Goal: Information Seeking & Learning: Check status

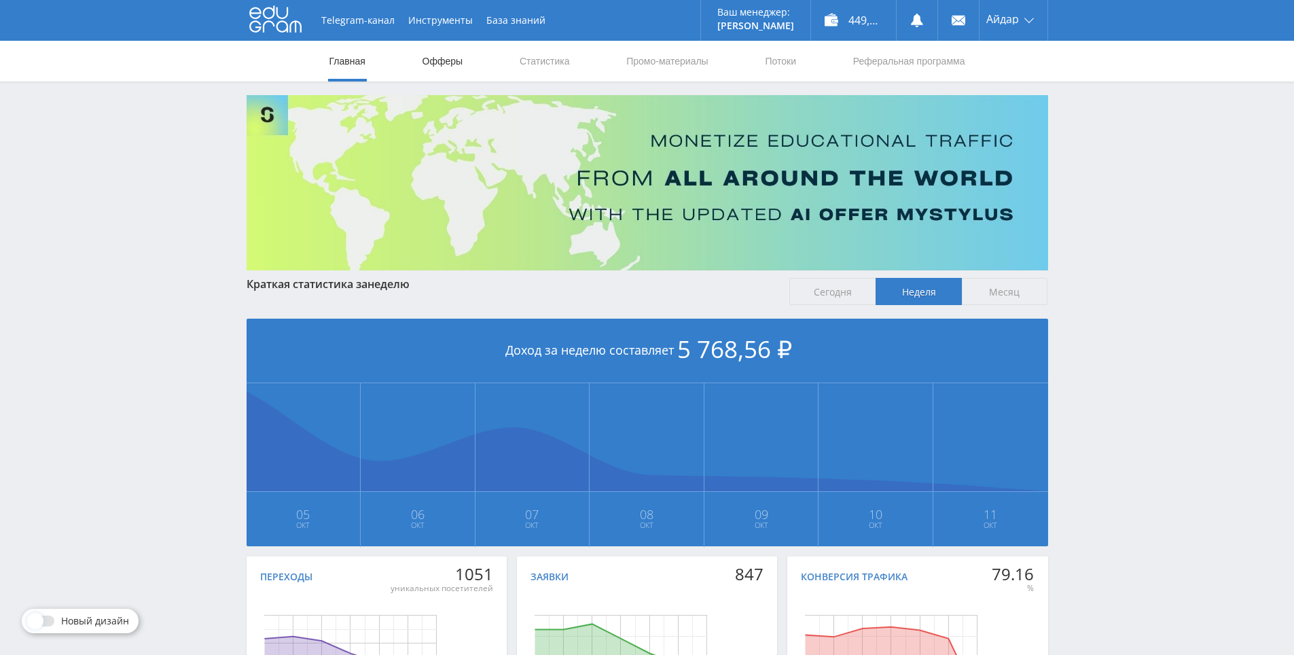
click at [447, 74] on link "Офферы" at bounding box center [442, 61] width 43 height 41
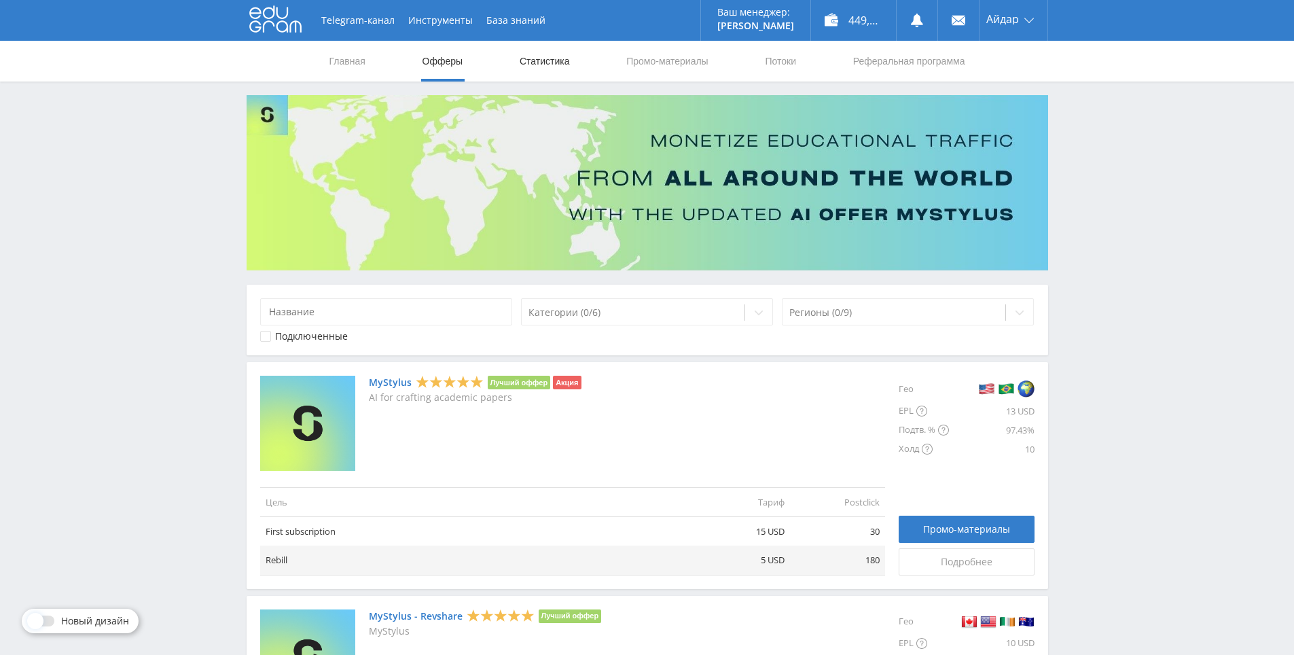
click at [540, 69] on link "Статистика" at bounding box center [544, 61] width 53 height 41
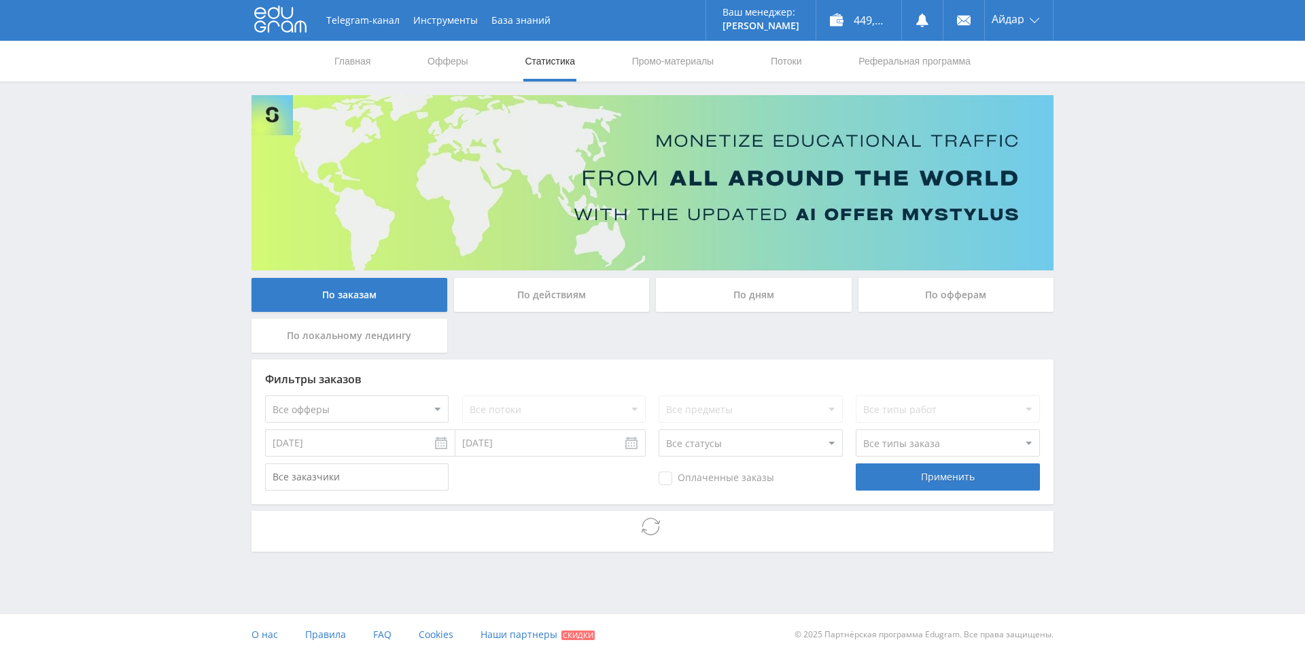
click at [1123, 115] on div "Telegram-канал Инструменты База знаний Ваш менеджер: Alex Alex Online @edugram_…" at bounding box center [652, 313] width 1305 height 627
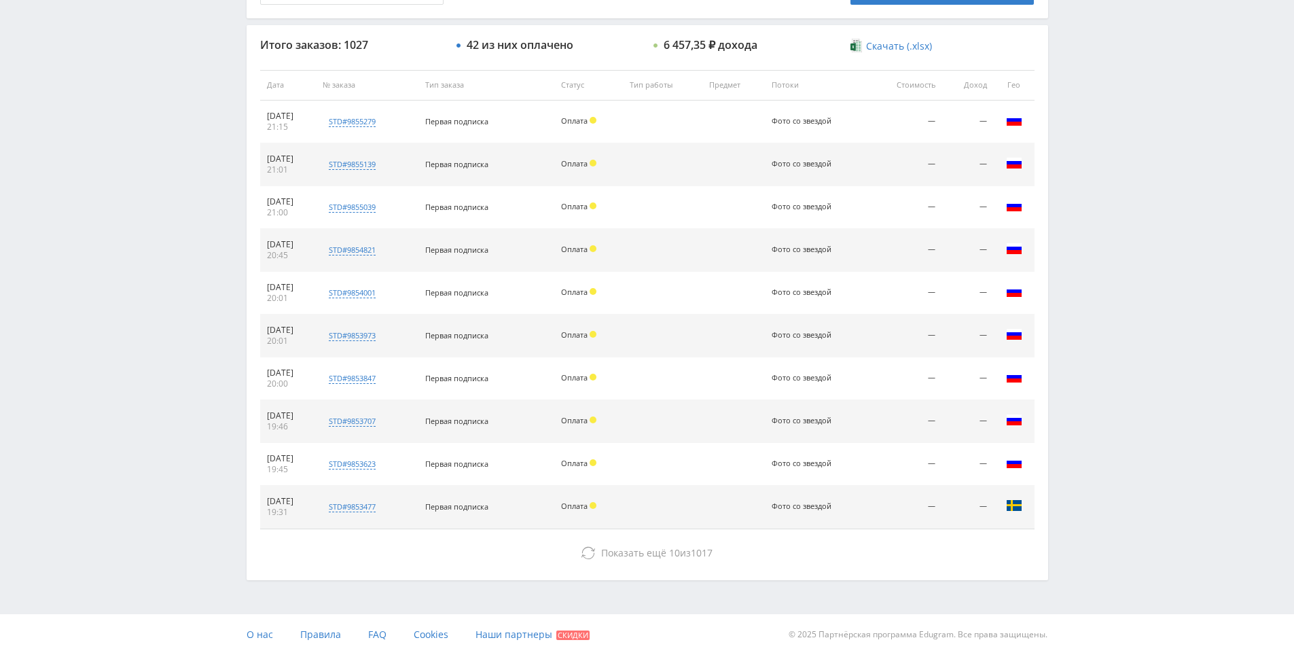
drag, startPoint x: 1103, startPoint y: 154, endPoint x: 1110, endPoint y: 226, distance: 72.4
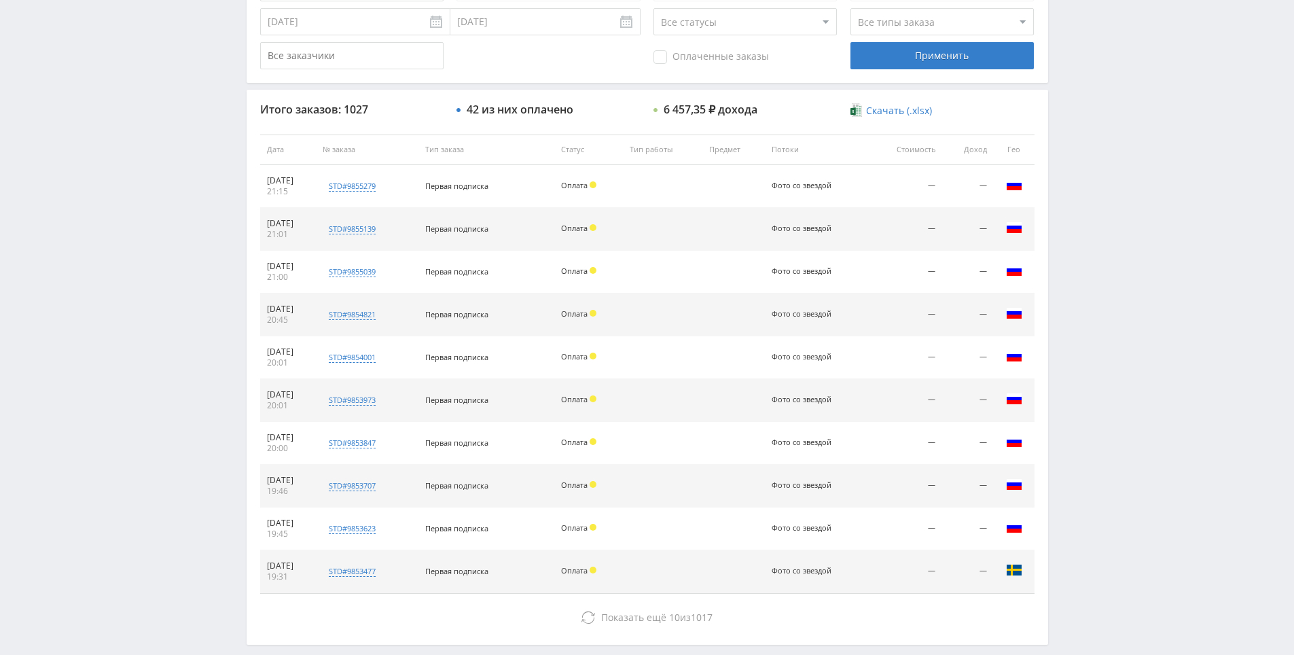
scroll to position [418, 0]
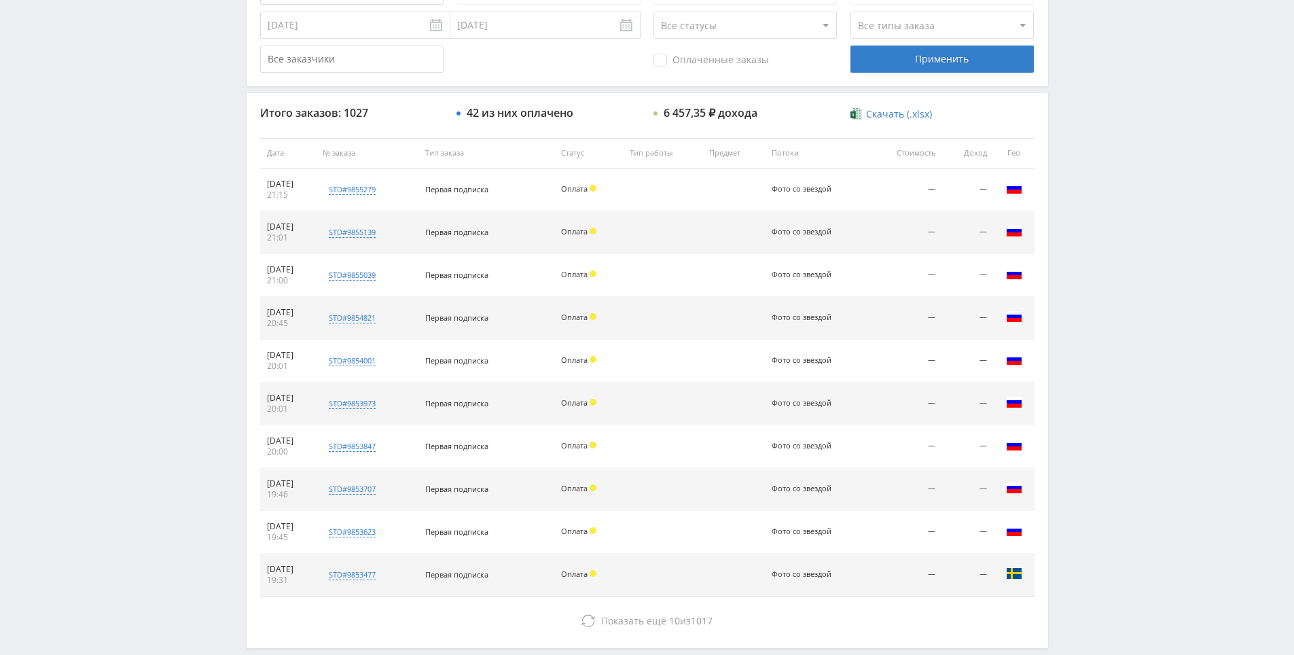
click at [1107, 205] on div "Telegram-канал Инструменты База знаний Ваш менеджер: Alex Alex Online @edugram_…" at bounding box center [647, 152] width 1294 height 1141
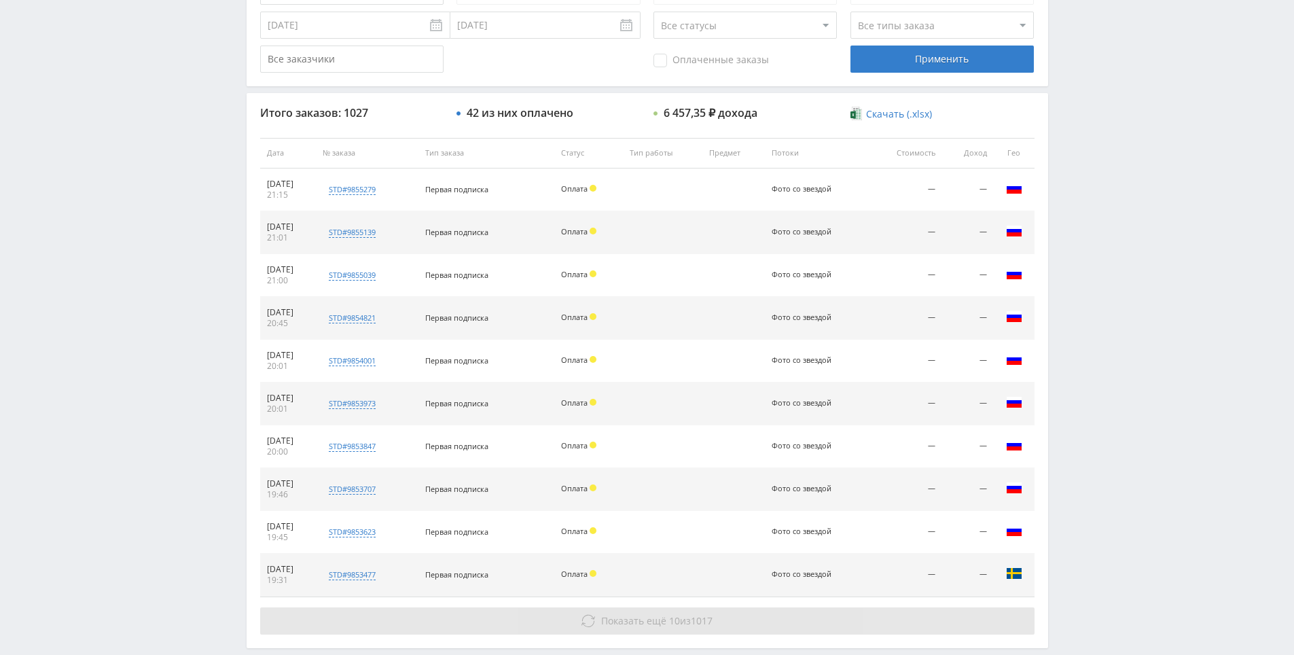
click at [631, 637] on div "Итого заказов: 1027 42 из них оплачено 6 457,35 ₽ дохода Скачать (.xlsx) Дата №…" at bounding box center [648, 370] width 802 height 554
click at [637, 622] on span "Показать ещё" at bounding box center [633, 620] width 65 height 13
click at [708, 621] on span "1017" at bounding box center [702, 620] width 22 height 13
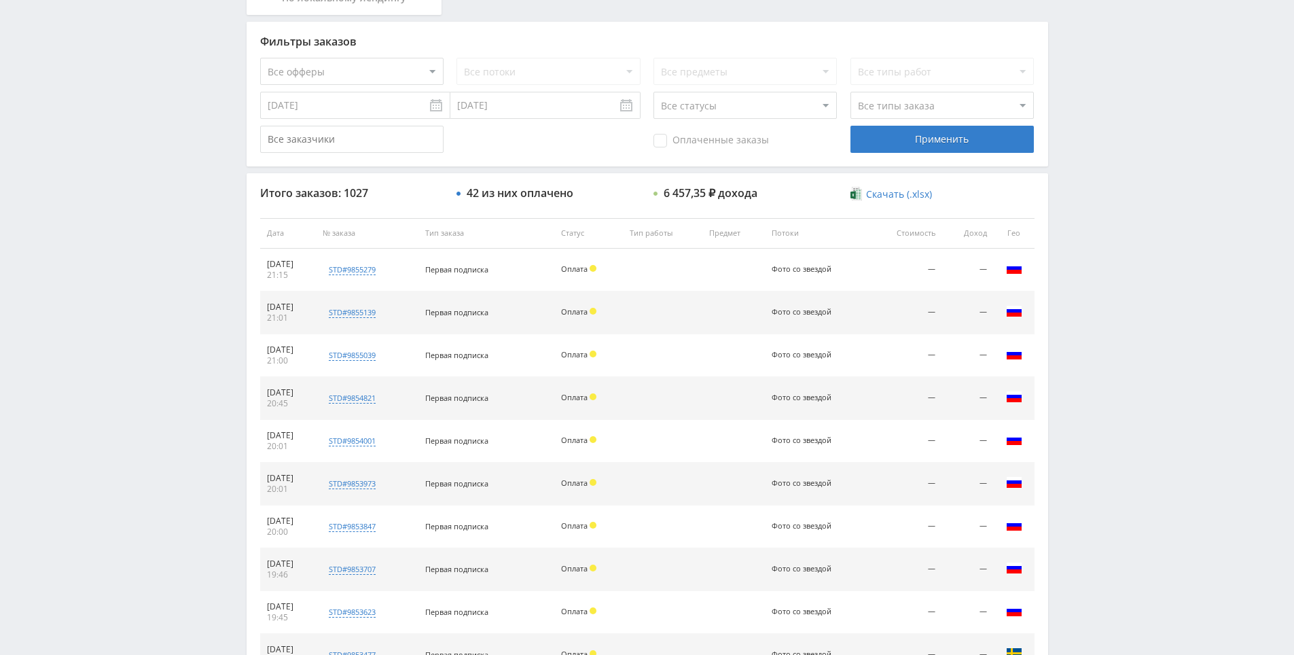
drag, startPoint x: 1110, startPoint y: 438, endPoint x: 1087, endPoint y: 324, distance: 115.9
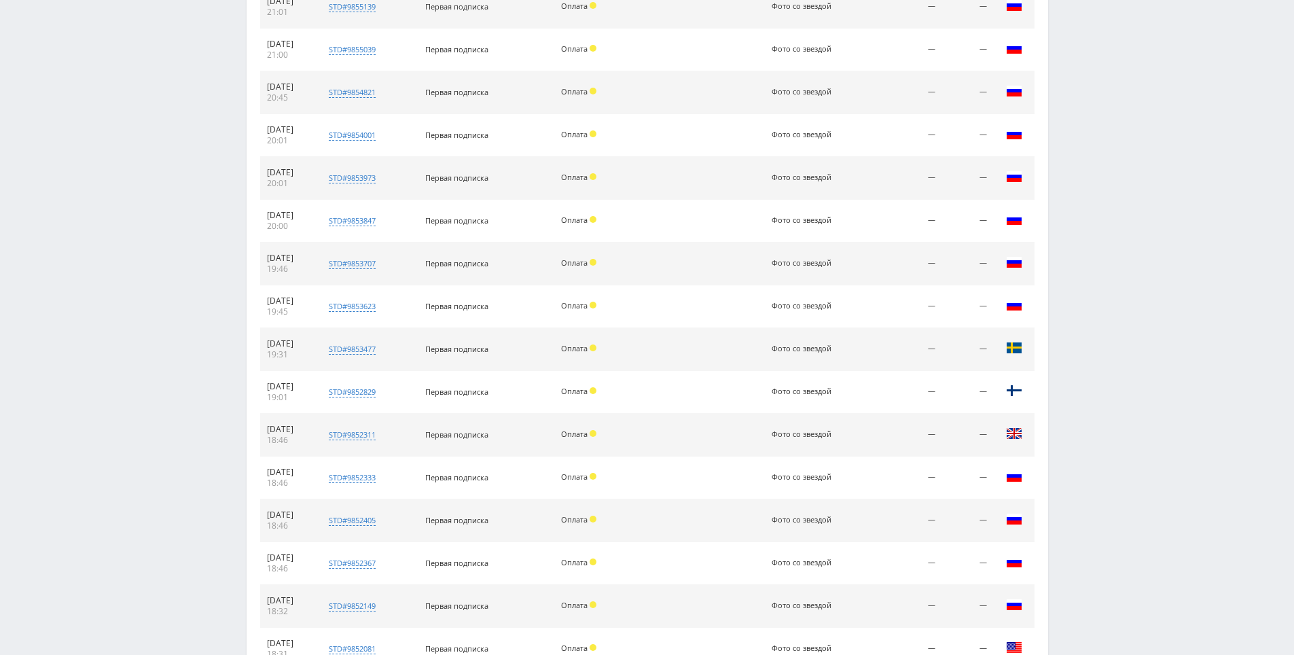
drag, startPoint x: 1116, startPoint y: 415, endPoint x: 1131, endPoint y: 496, distance: 82.8
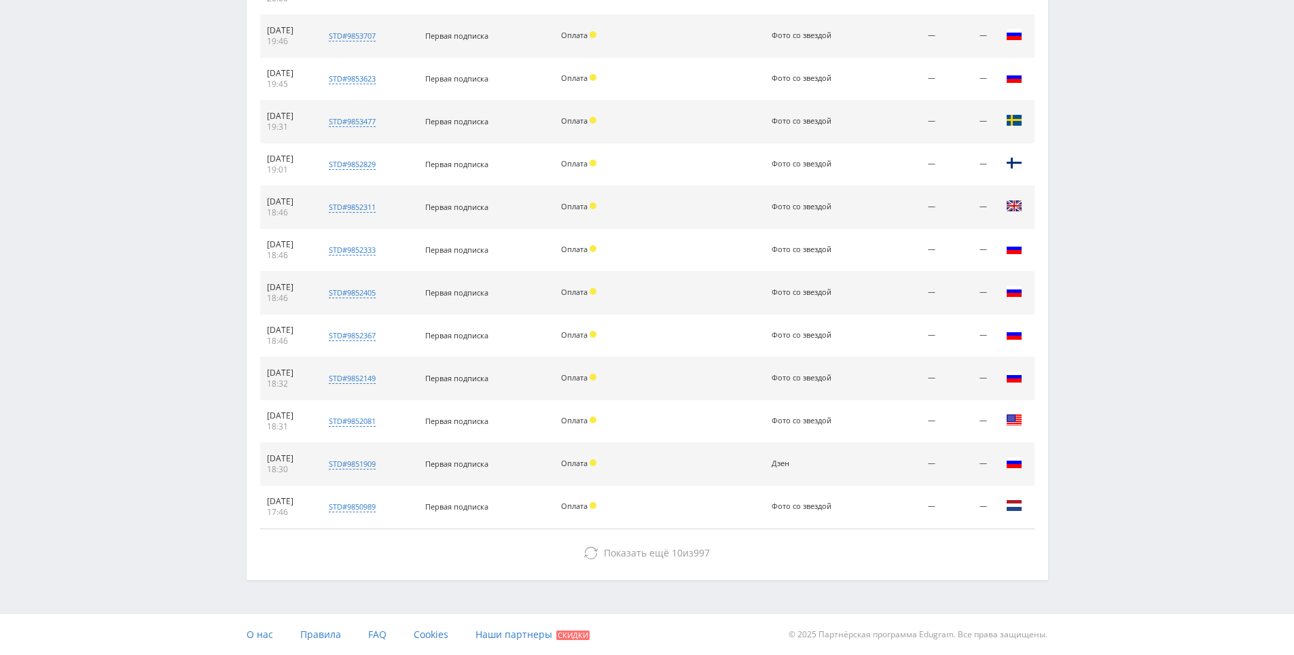
drag, startPoint x: 1129, startPoint y: 408, endPoint x: 1126, endPoint y: 400, distance: 8.8
drag, startPoint x: 1107, startPoint y: 357, endPoint x: 1085, endPoint y: 328, distance: 37.0
drag, startPoint x: 1085, startPoint y: 328, endPoint x: 1075, endPoint y: 375, distance: 48.6
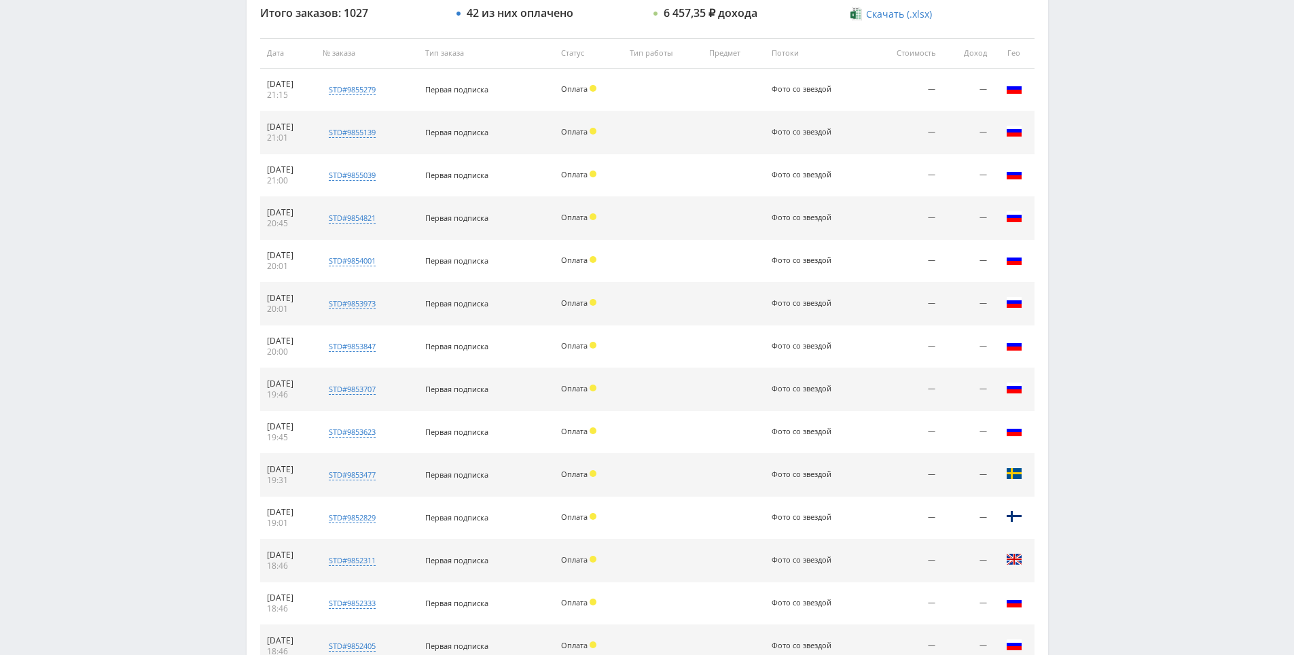
drag, startPoint x: 1070, startPoint y: 419, endPoint x: 644, endPoint y: 298, distance: 442.9
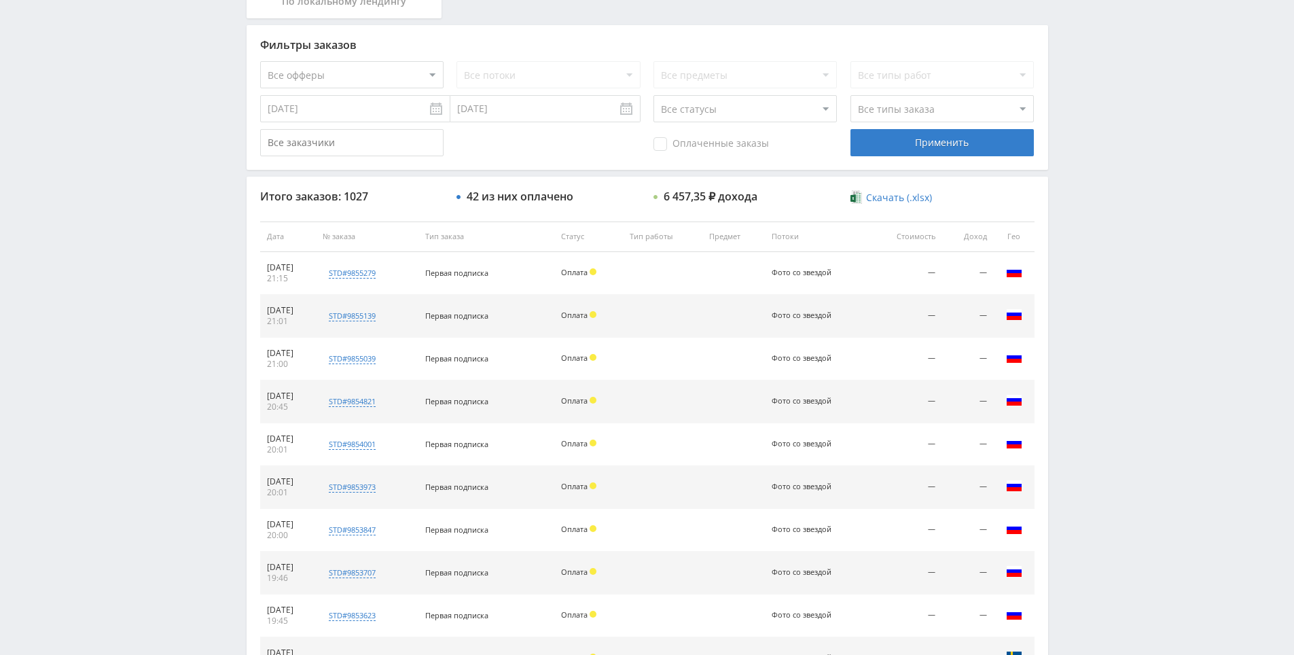
scroll to position [170, 0]
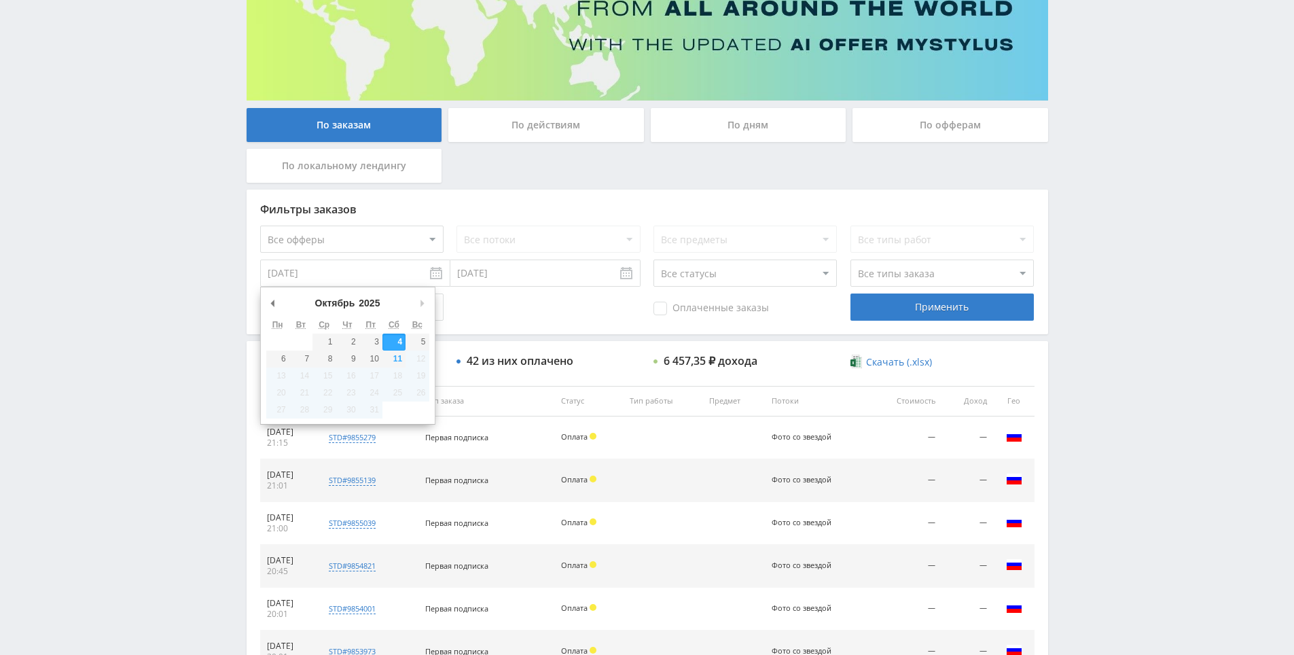
click at [387, 275] on input "[DATE]" at bounding box center [355, 273] width 190 height 27
type input "01.09.2025"
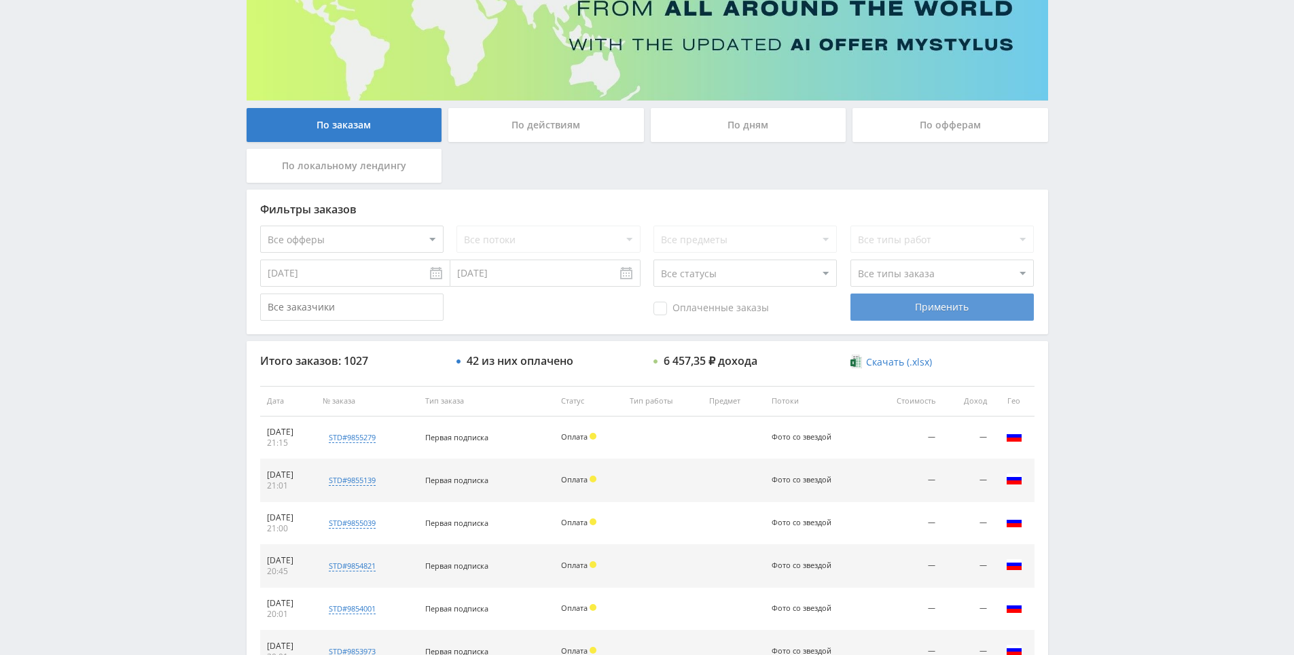
click at [945, 308] on div "Применить" at bounding box center [942, 307] width 183 height 27
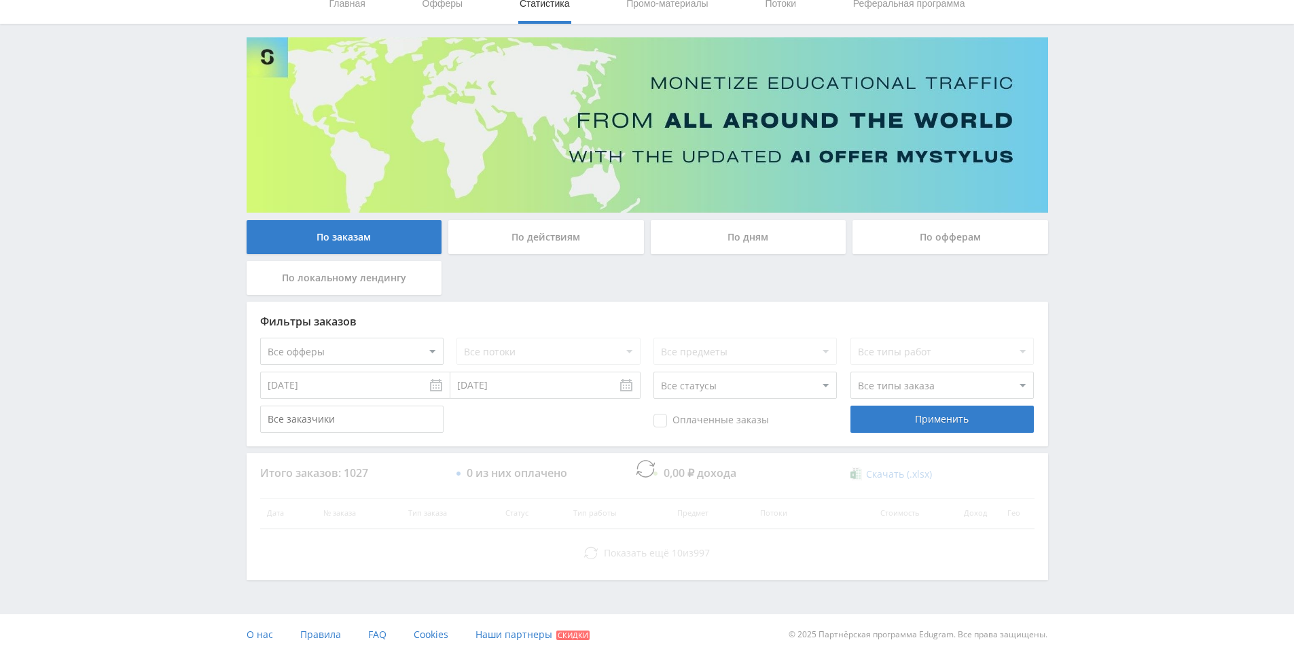
drag, startPoint x: 1108, startPoint y: 385, endPoint x: 1112, endPoint y: 358, distance: 27.6
click at [1108, 314] on div "Telegram-канал Инструменты База знаний Ваш менеджер: Alex Alex Online @edugram_…" at bounding box center [647, 298] width 1294 height 713
click at [1105, 304] on div "Telegram-канал Инструменты База знаний Ваш менеджер: Alex Alex Online @edugram_…" at bounding box center [647, 298] width 1294 height 713
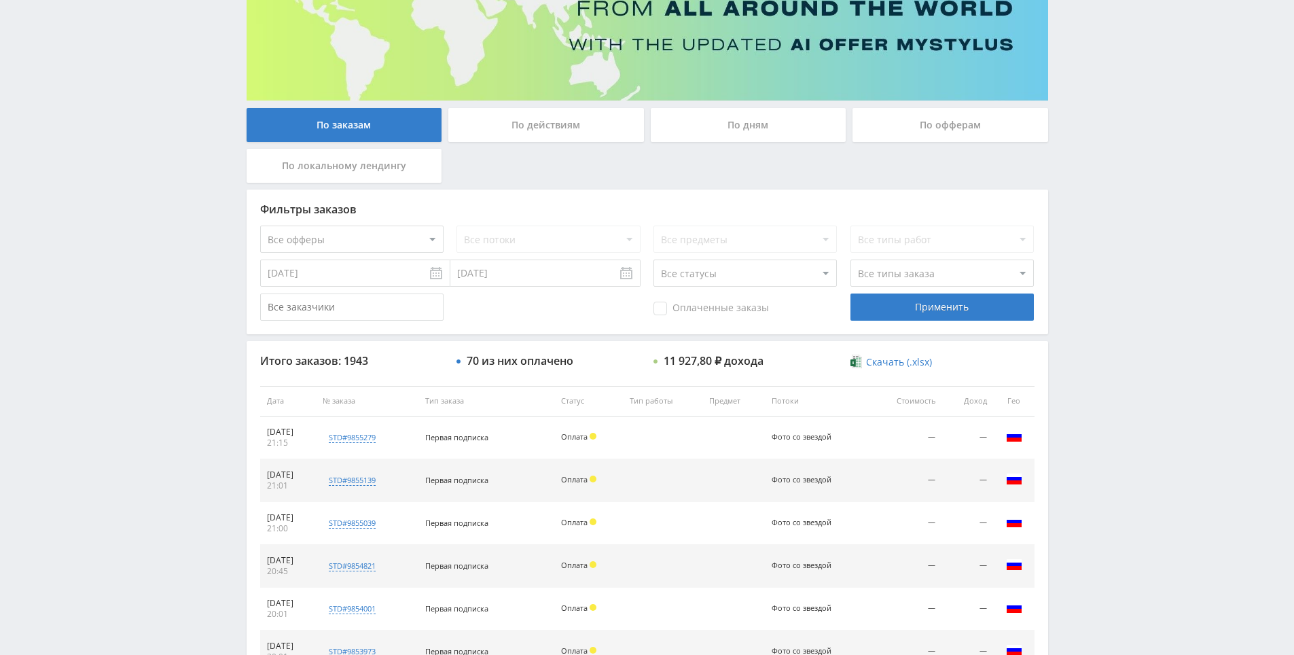
drag, startPoint x: 1071, startPoint y: 266, endPoint x: 1078, endPoint y: 277, distance: 13.8
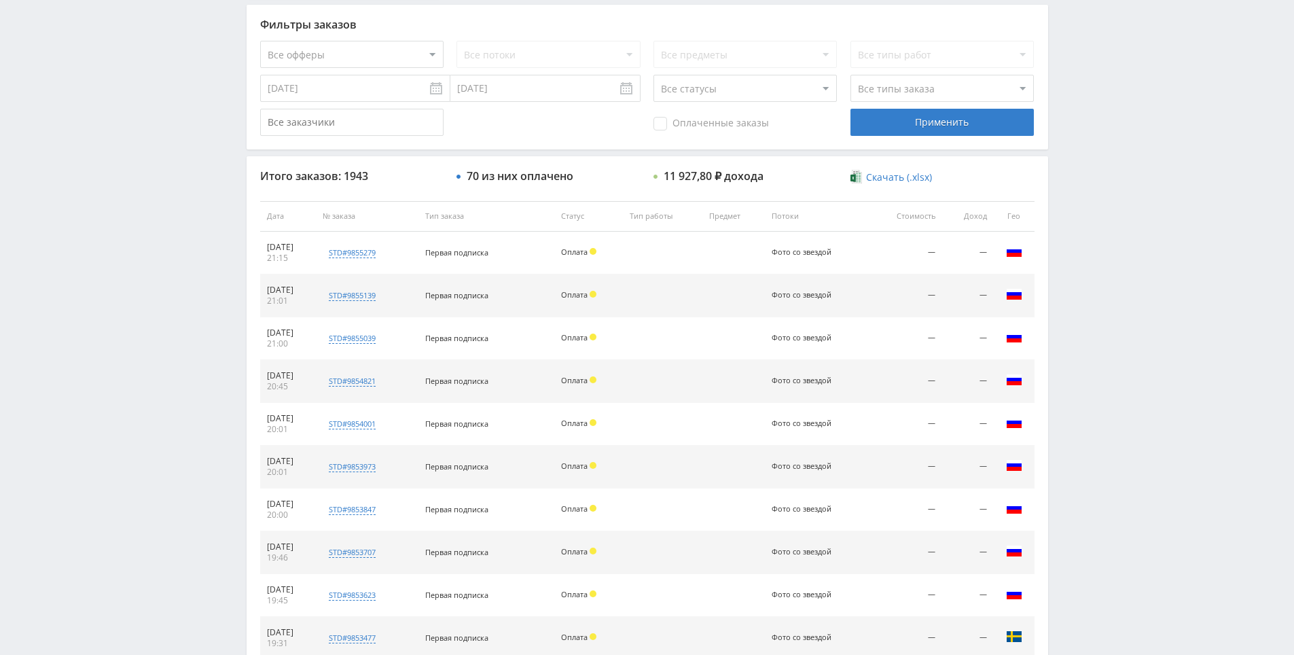
scroll to position [486, 0]
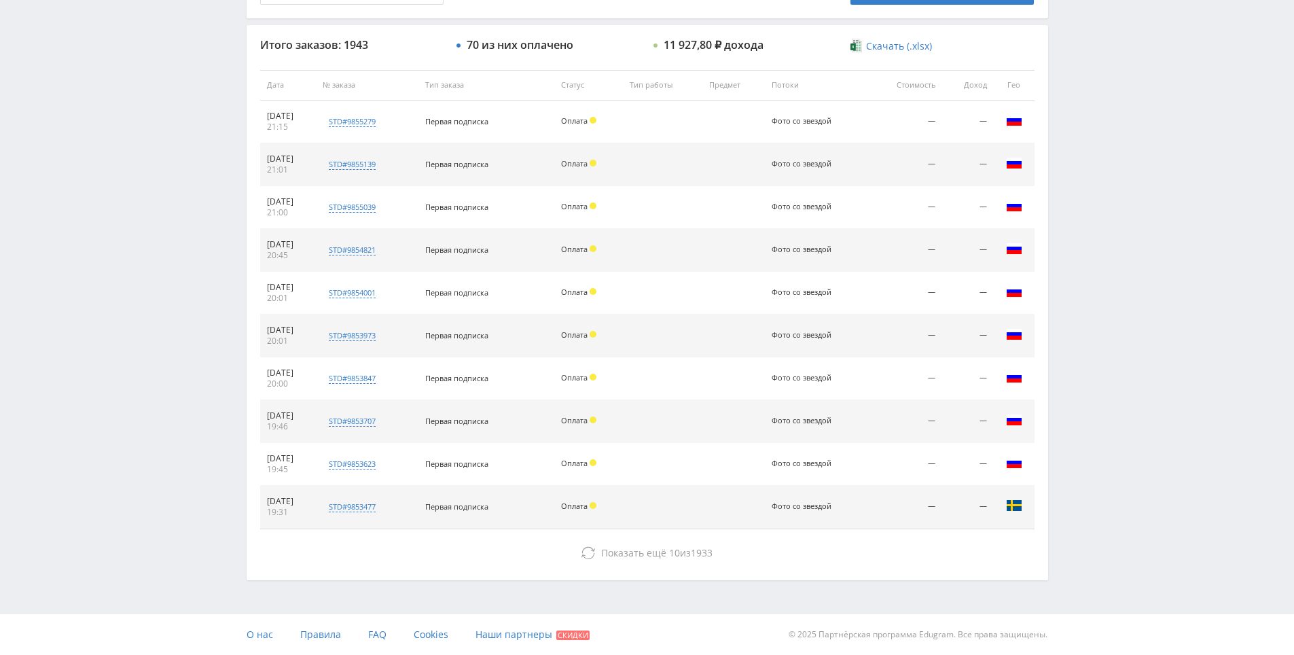
drag, startPoint x: 1117, startPoint y: 463, endPoint x: 1125, endPoint y: 465, distance: 8.6
click at [1125, 465] on div "Telegram-канал Инструменты База знаний Ваш менеджер: Alex Alex Online @edugram_…" at bounding box center [647, 84] width 1294 height 1141
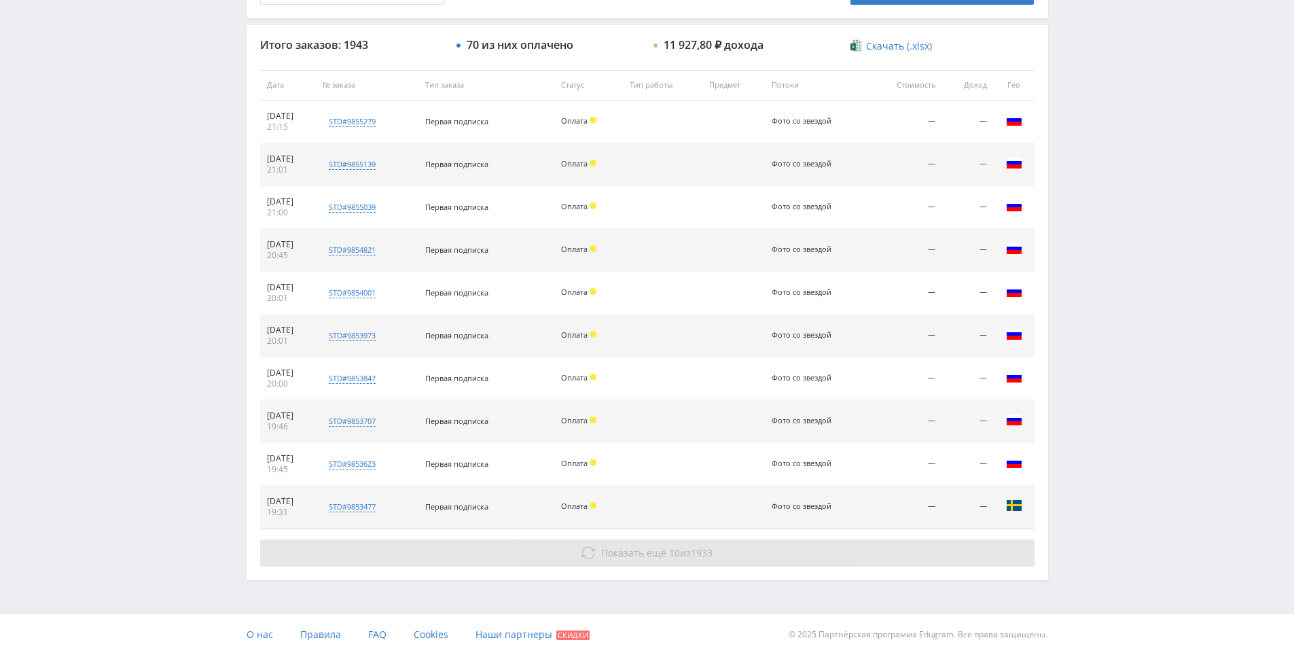
click at [905, 544] on button "Показать ещё 10 из 1933" at bounding box center [647, 553] width 775 height 27
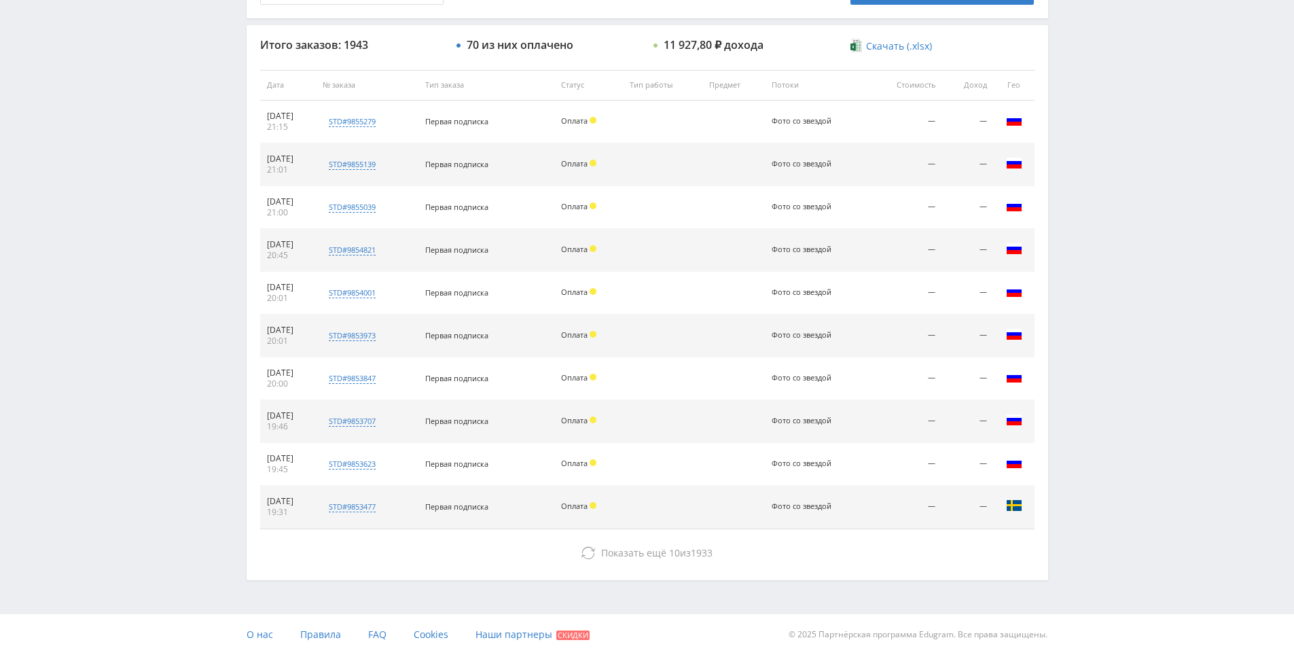
drag, startPoint x: 1136, startPoint y: 388, endPoint x: 1124, endPoint y: 465, distance: 77.8
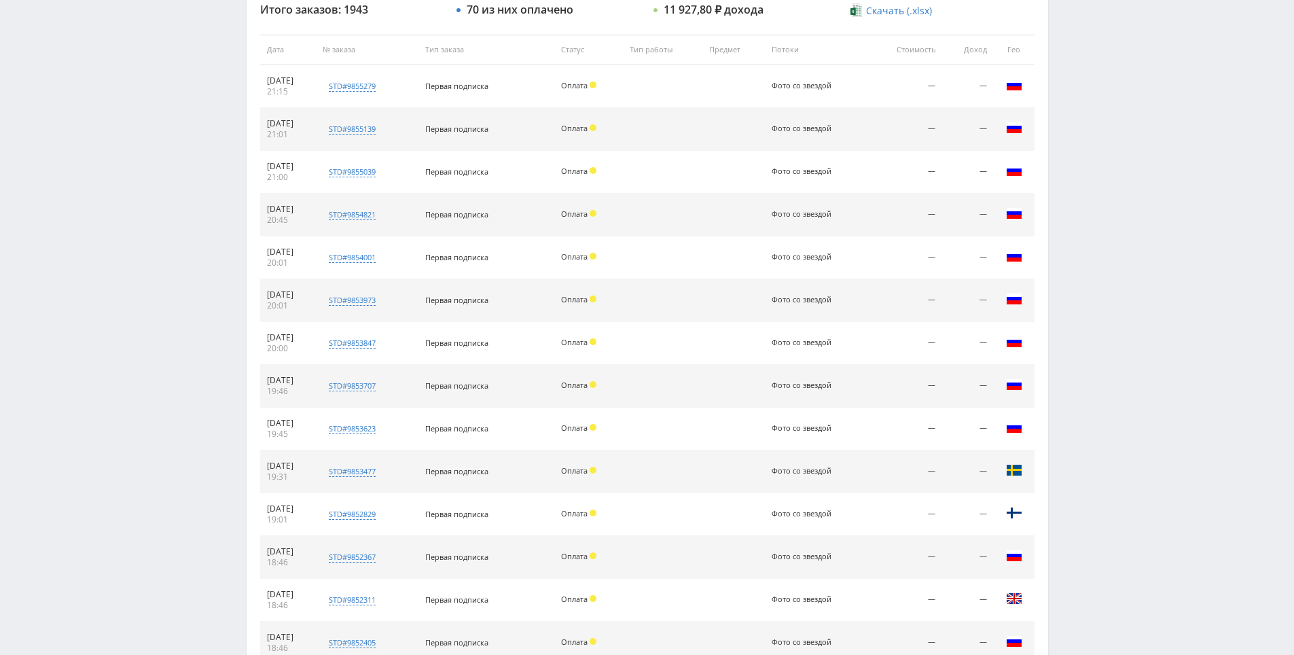
scroll to position [871, 0]
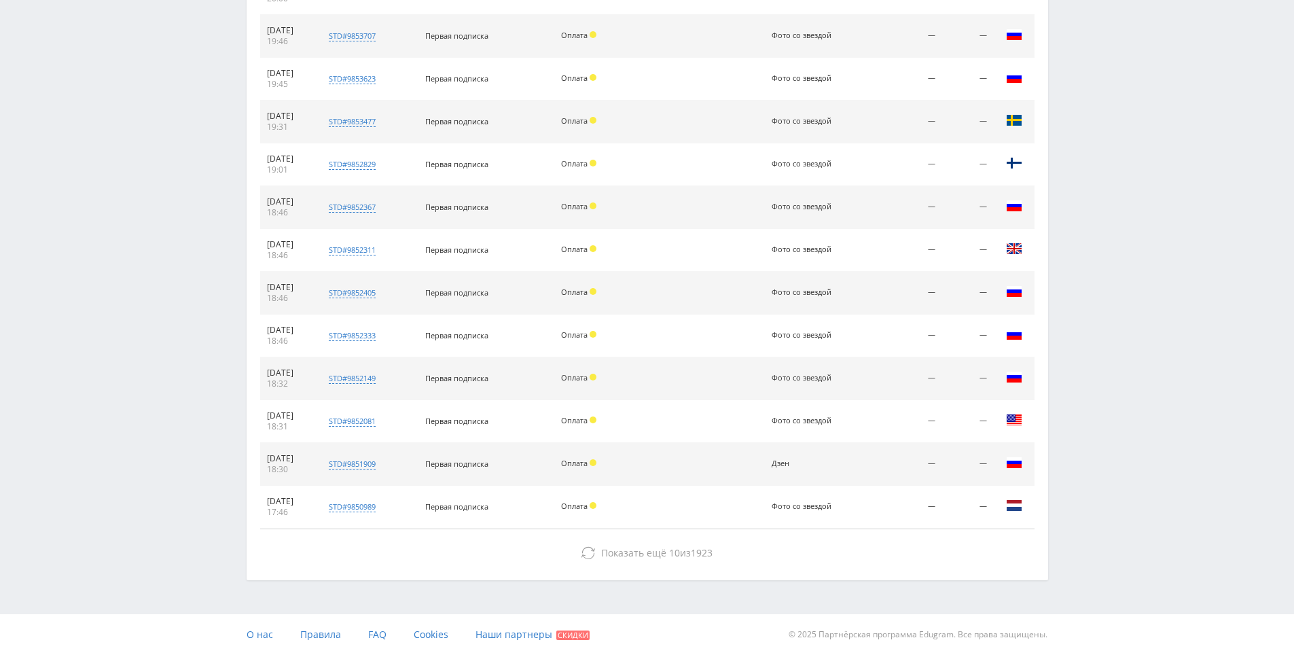
drag, startPoint x: 1105, startPoint y: 459, endPoint x: 1060, endPoint y: 567, distance: 117.0
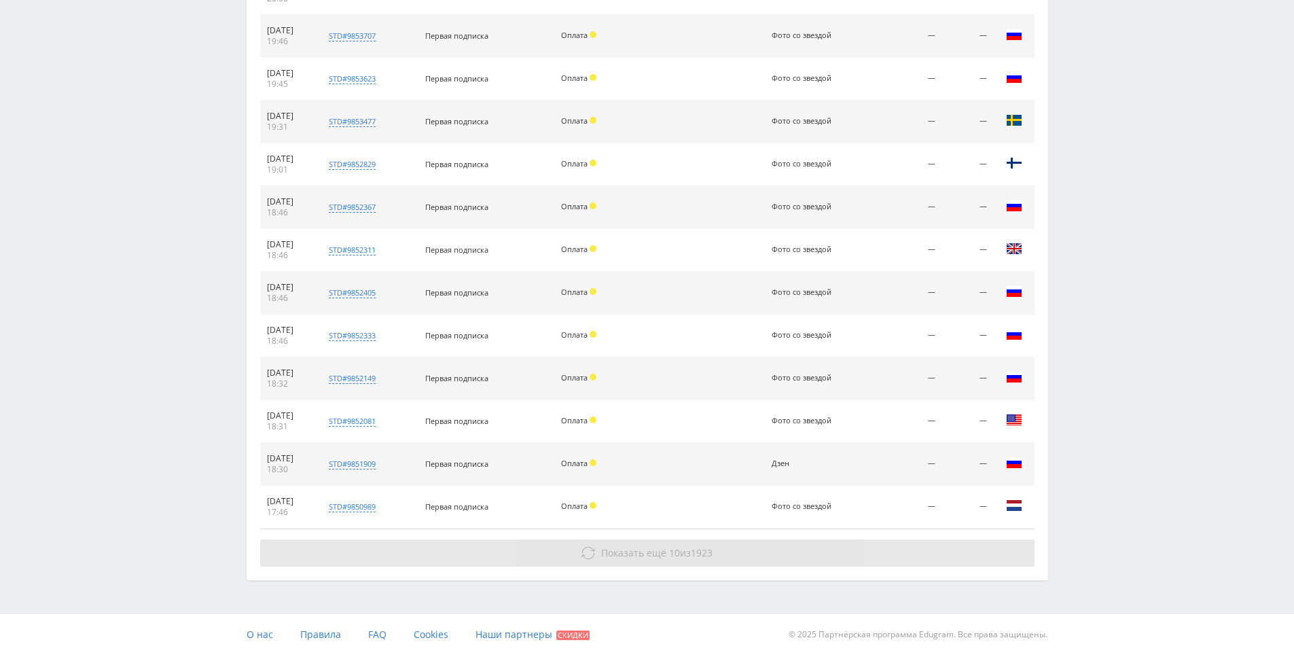
click at [966, 555] on button "Показать ещё 10 из 1923" at bounding box center [647, 553] width 775 height 27
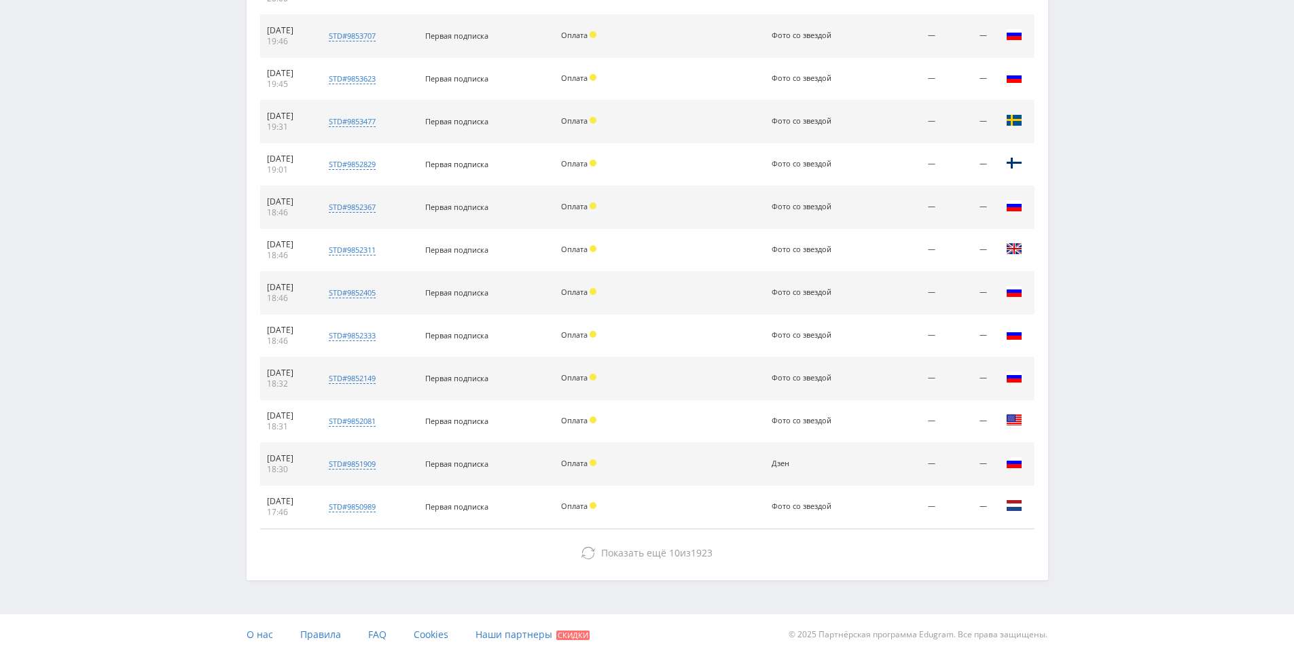
drag, startPoint x: 1110, startPoint y: 351, endPoint x: 1120, endPoint y: 359, distance: 12.1
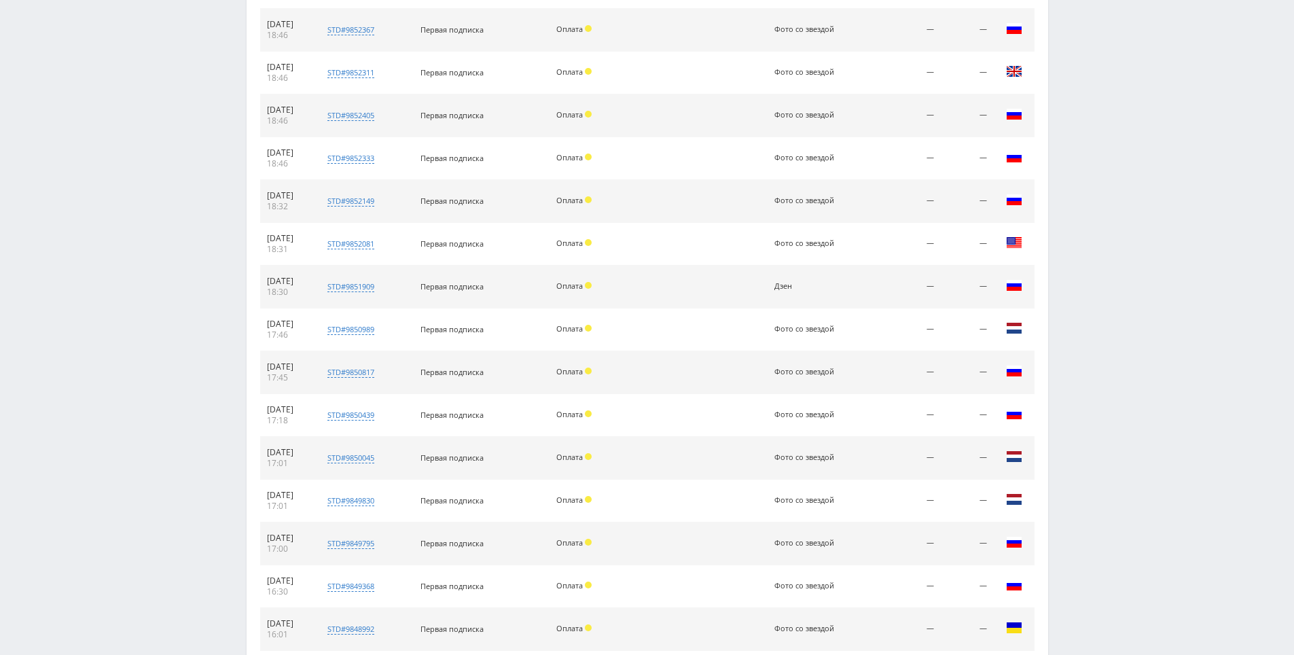
scroll to position [1299, 0]
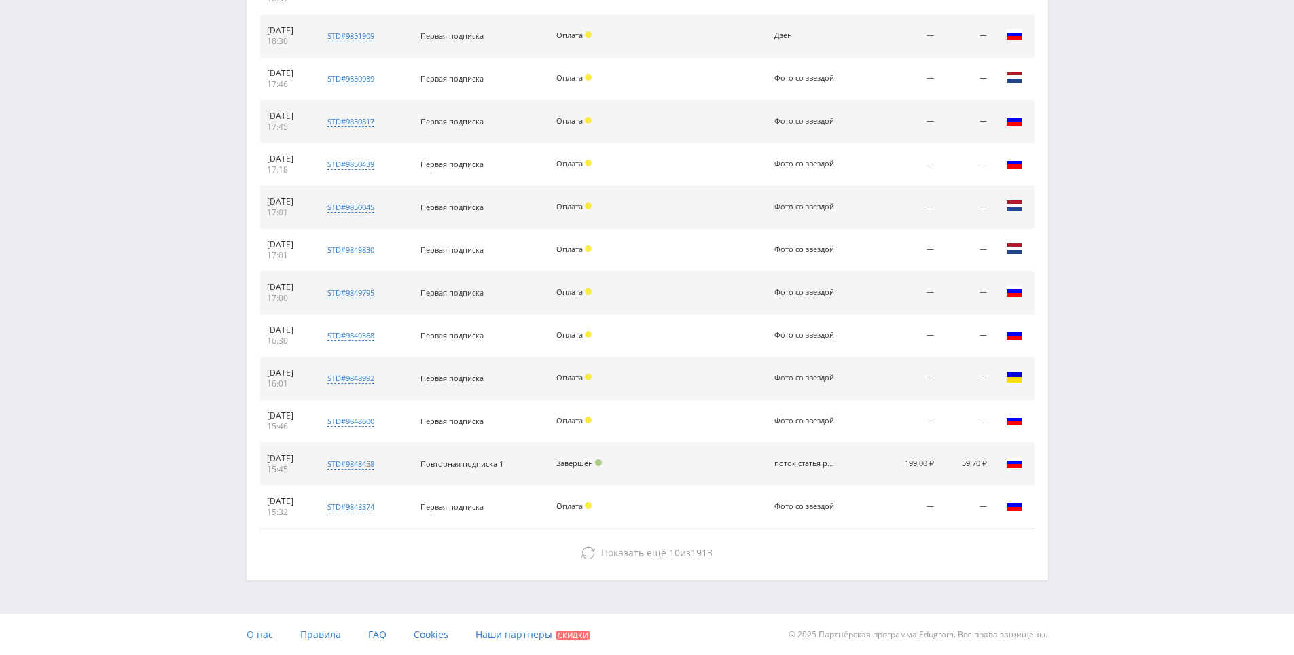
drag, startPoint x: 1118, startPoint y: 470, endPoint x: 948, endPoint y: 534, distance: 181.5
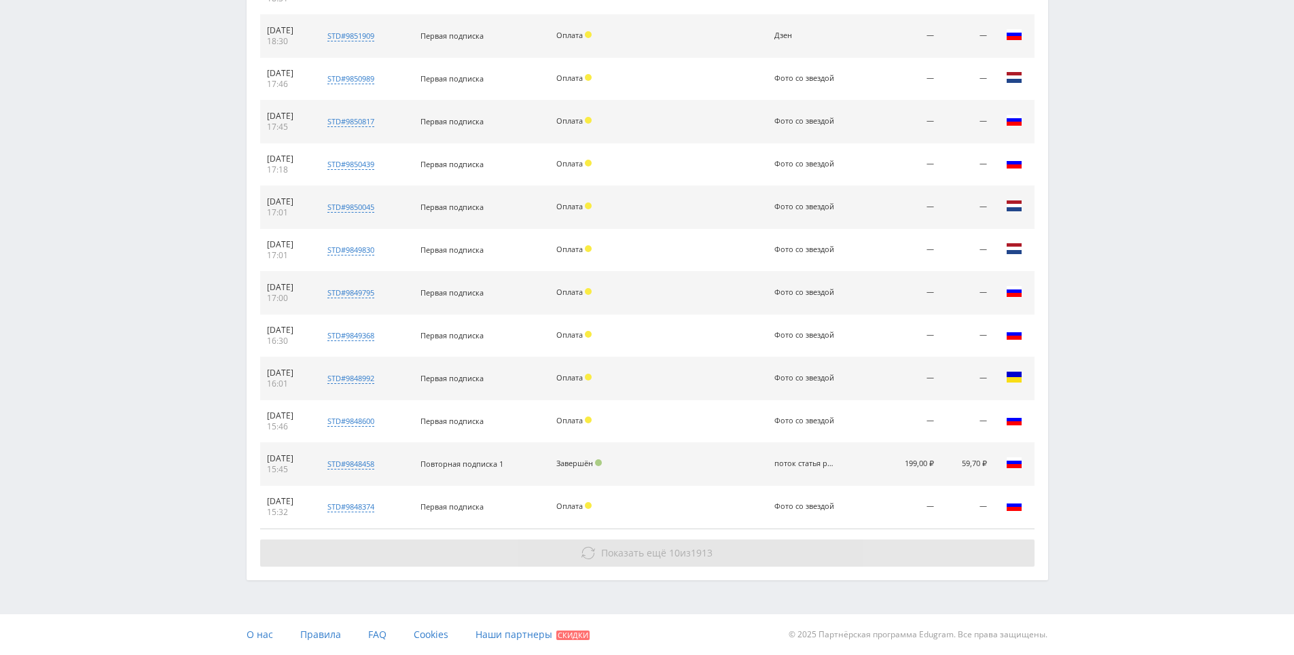
click at [882, 542] on button "Показать ещё 10 из 1913" at bounding box center [647, 553] width 775 height 27
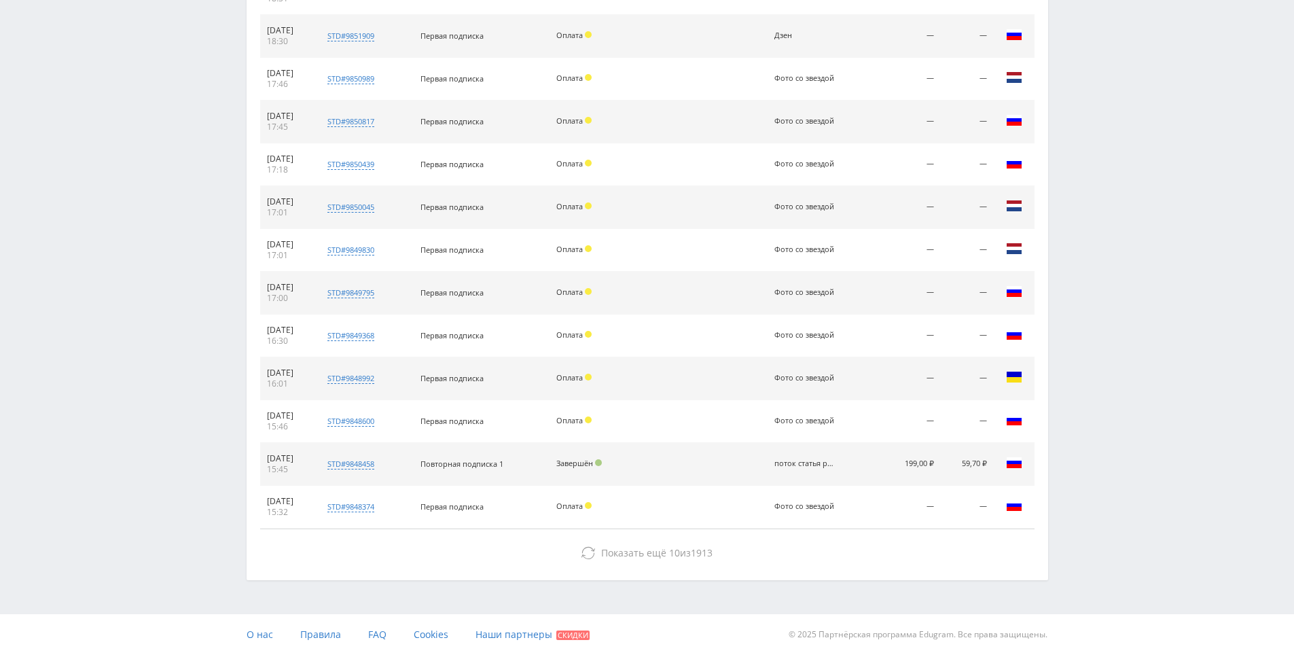
drag, startPoint x: 1081, startPoint y: 372, endPoint x: 1081, endPoint y: 504, distance: 131.8
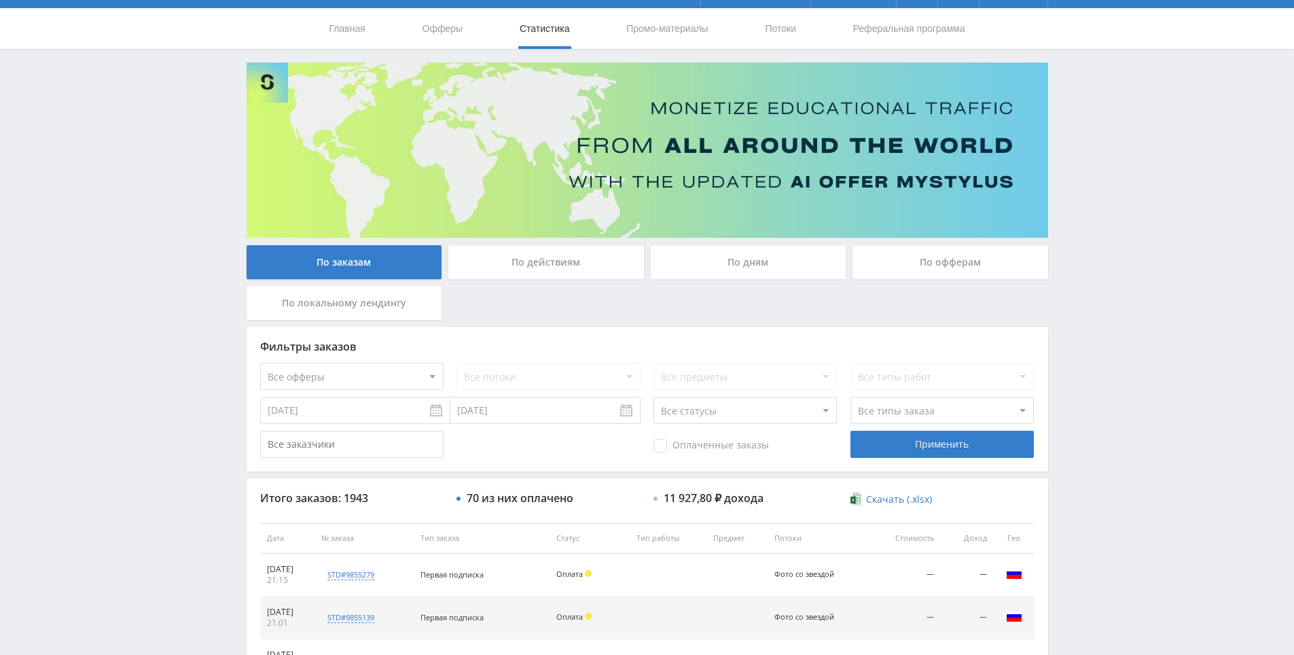
scroll to position [0, 0]
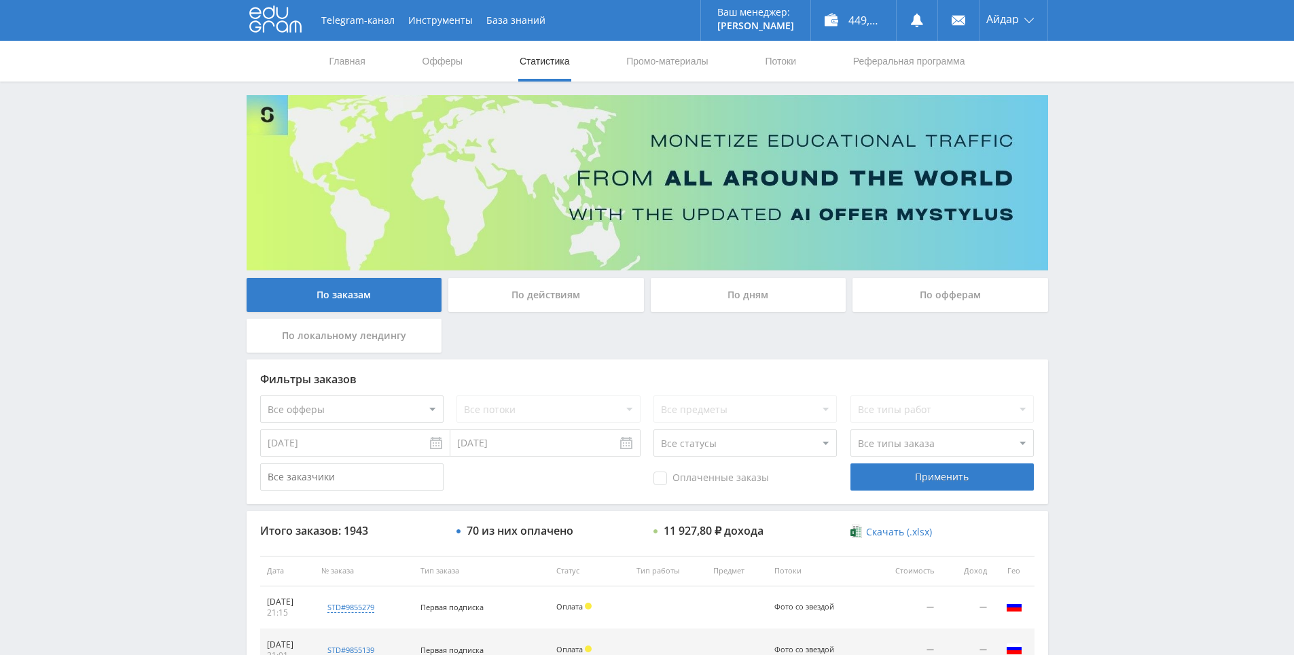
drag, startPoint x: 1082, startPoint y: 370, endPoint x: 1074, endPoint y: 298, distance: 73.1
drag, startPoint x: 1129, startPoint y: 374, endPoint x: 1127, endPoint y: 359, distance: 15.9
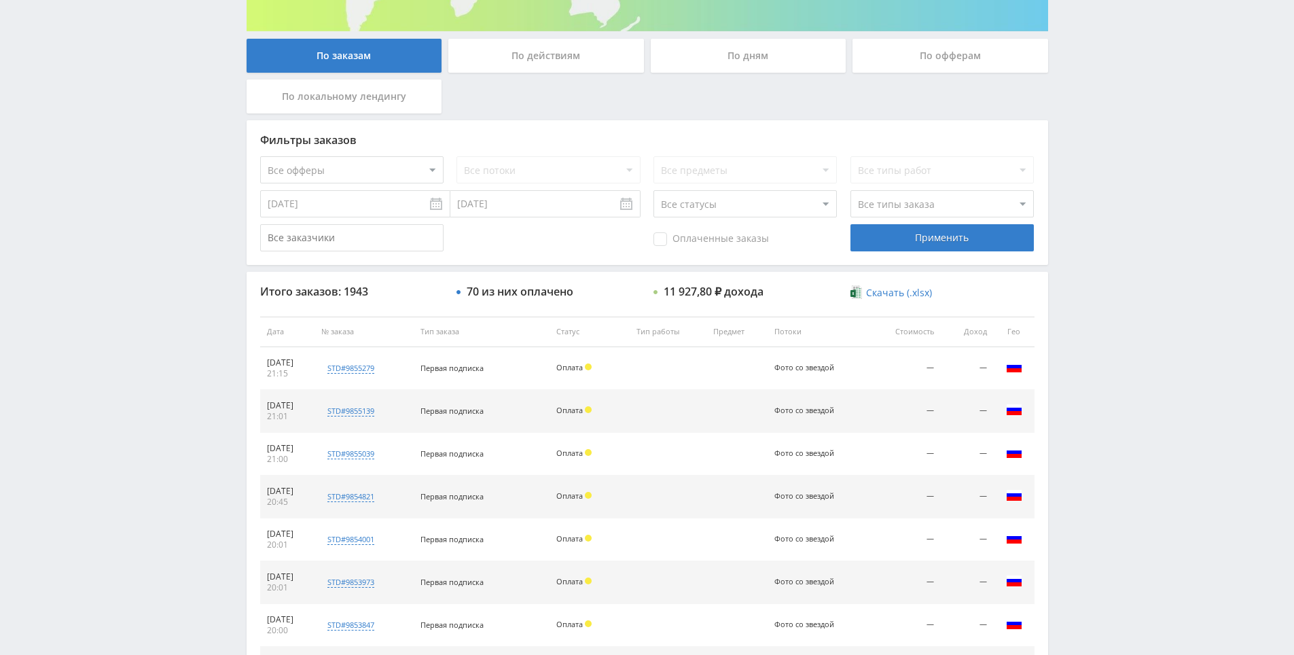
drag, startPoint x: 1095, startPoint y: 353, endPoint x: 1097, endPoint y: 372, distance: 19.8
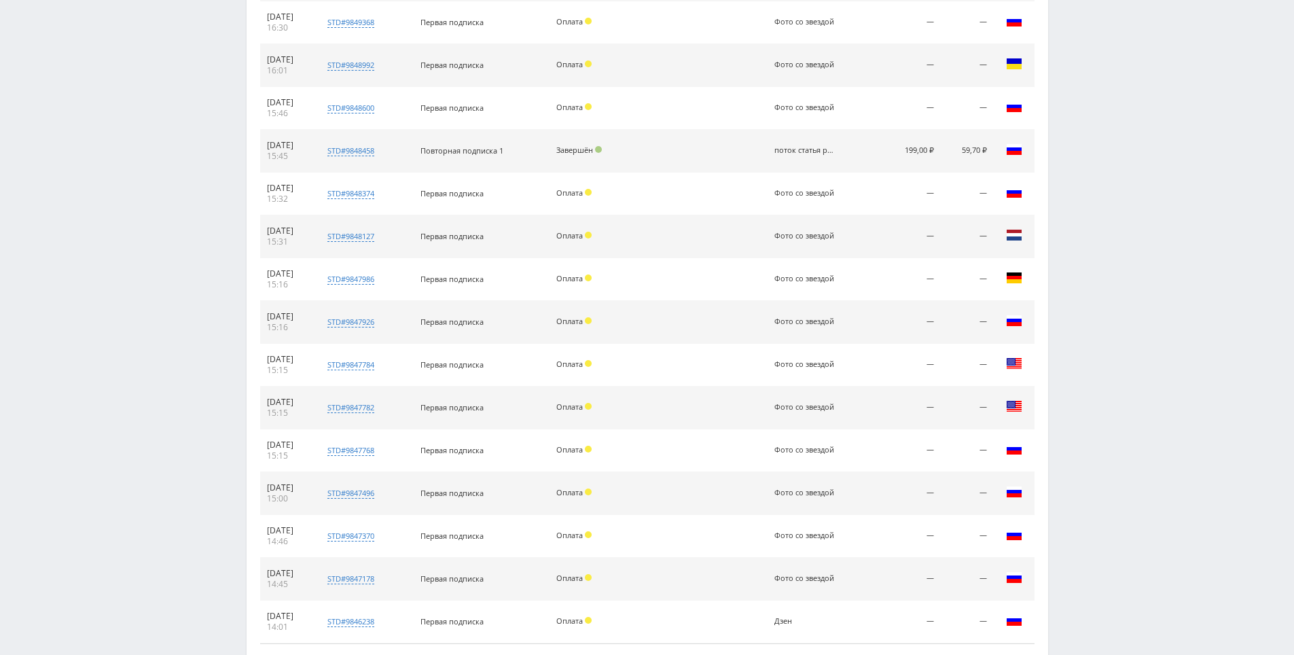
scroll to position [1727, 0]
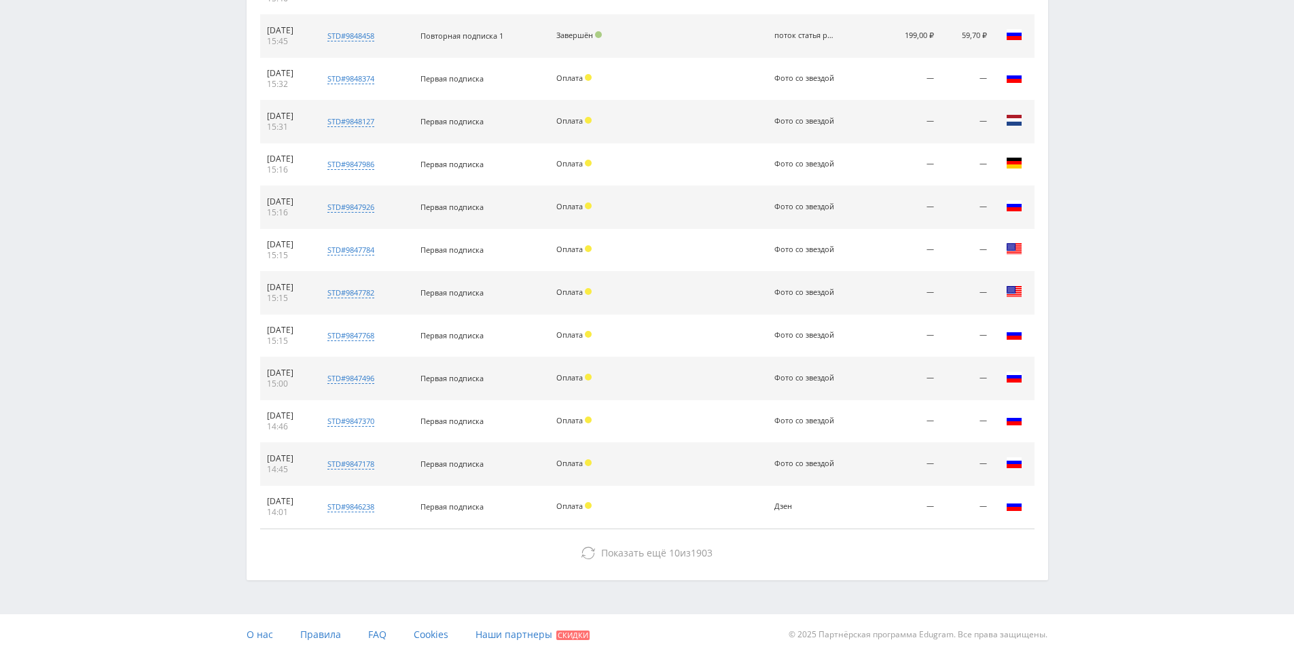
drag, startPoint x: 1107, startPoint y: 340, endPoint x: 813, endPoint y: 481, distance: 325.8
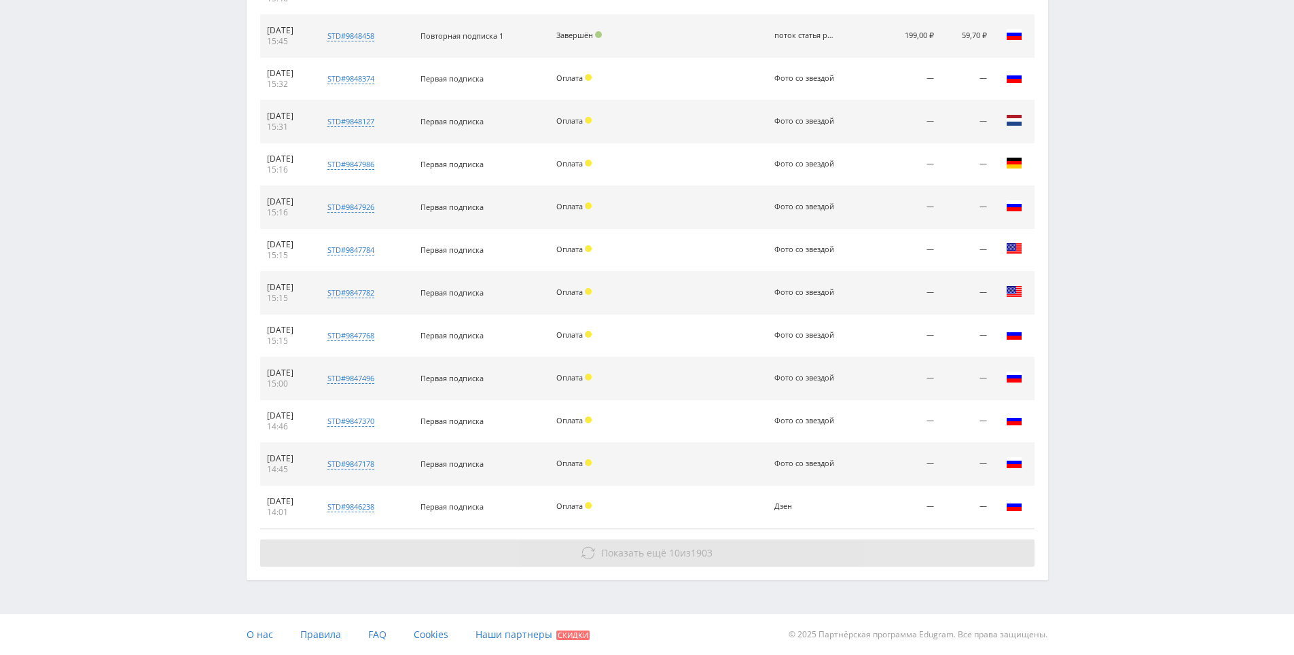
drag, startPoint x: 752, startPoint y: 538, endPoint x: 759, endPoint y: 539, distance: 6.8
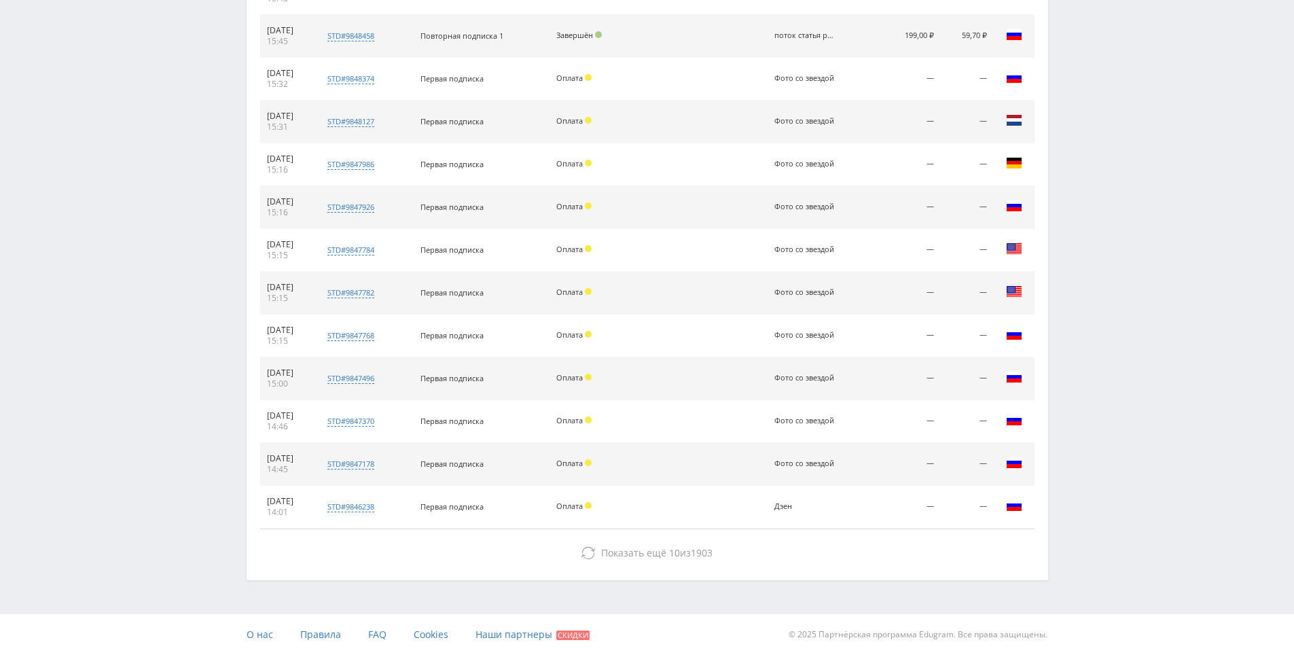
drag, startPoint x: 1118, startPoint y: 347, endPoint x: 928, endPoint y: 516, distance: 253.7
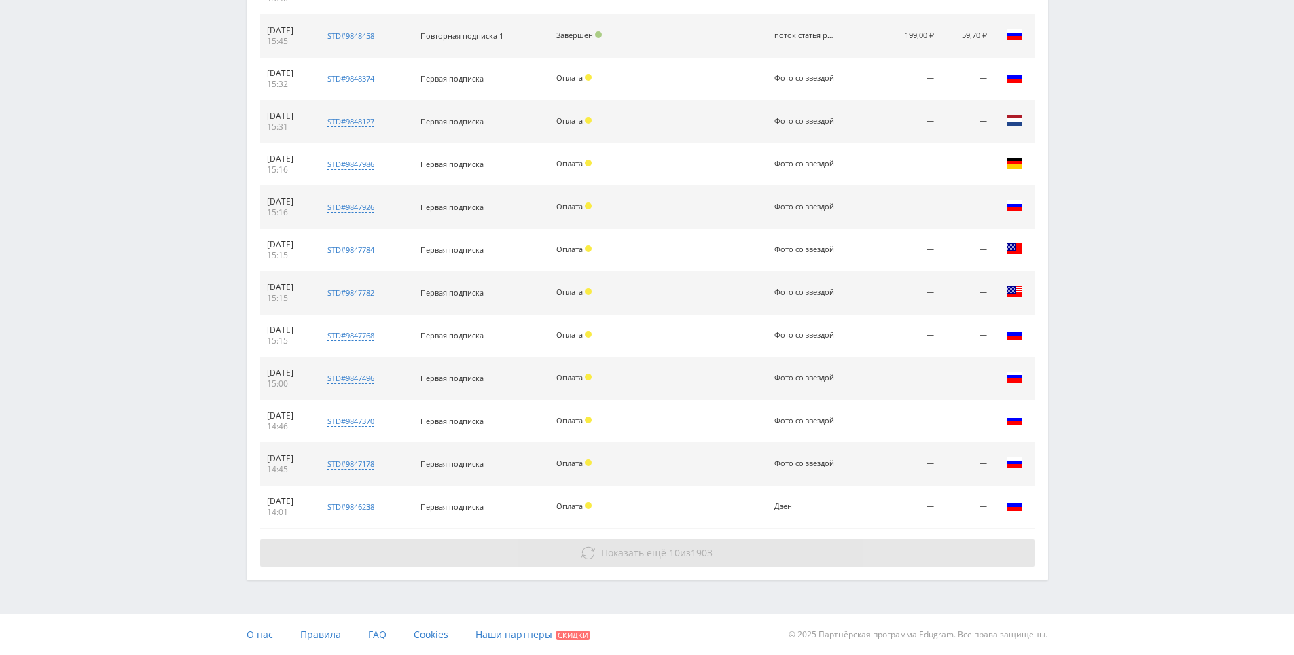
click at [744, 552] on button "Показать ещё 10 из 1903" at bounding box center [647, 553] width 775 height 27
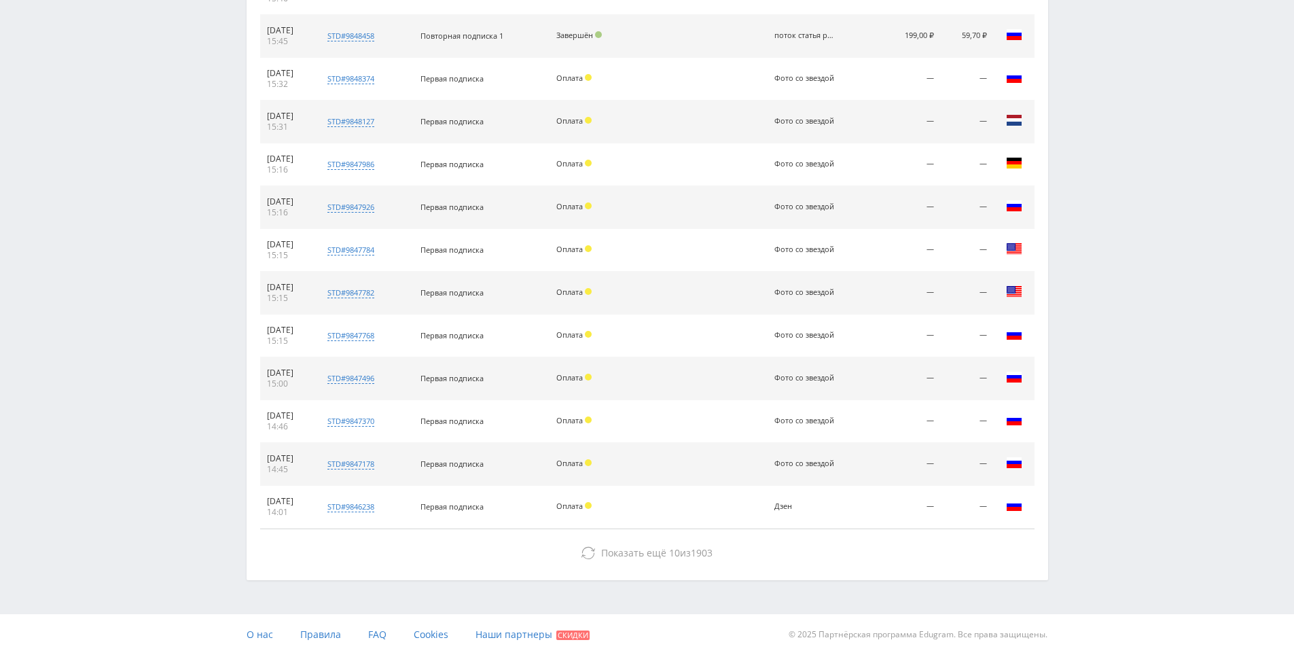
drag, startPoint x: 1105, startPoint y: 353, endPoint x: 1114, endPoint y: 380, distance: 28.6
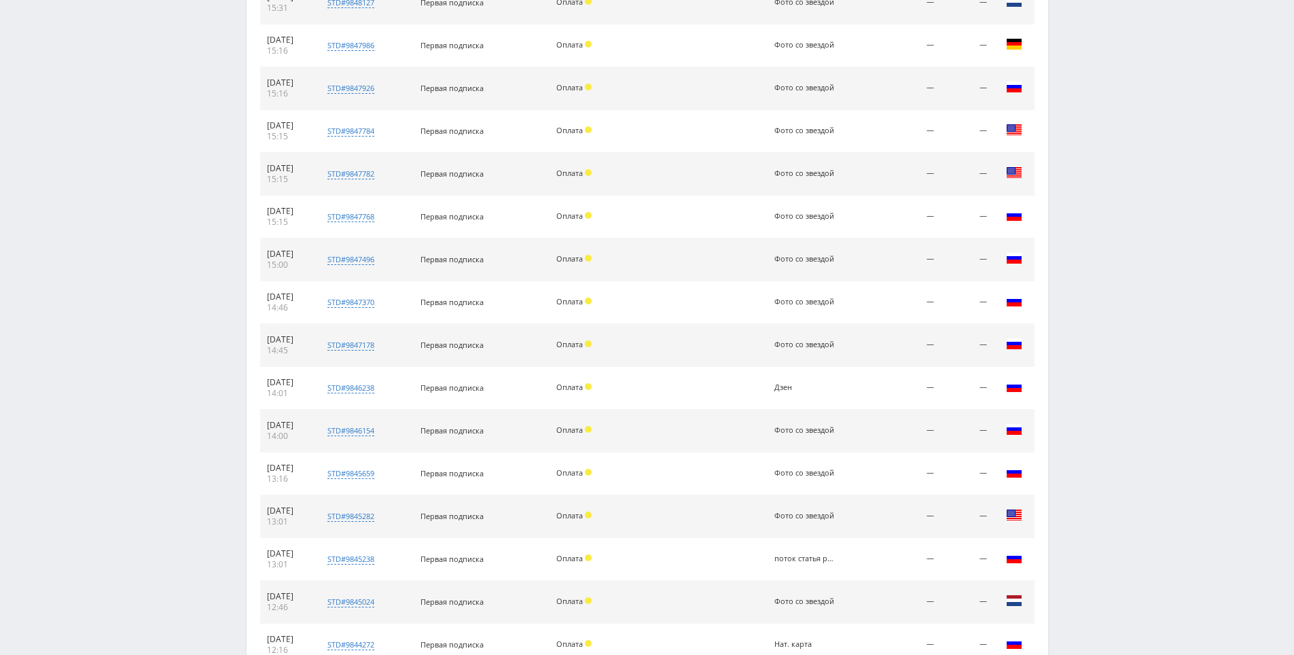
scroll to position [2155, 0]
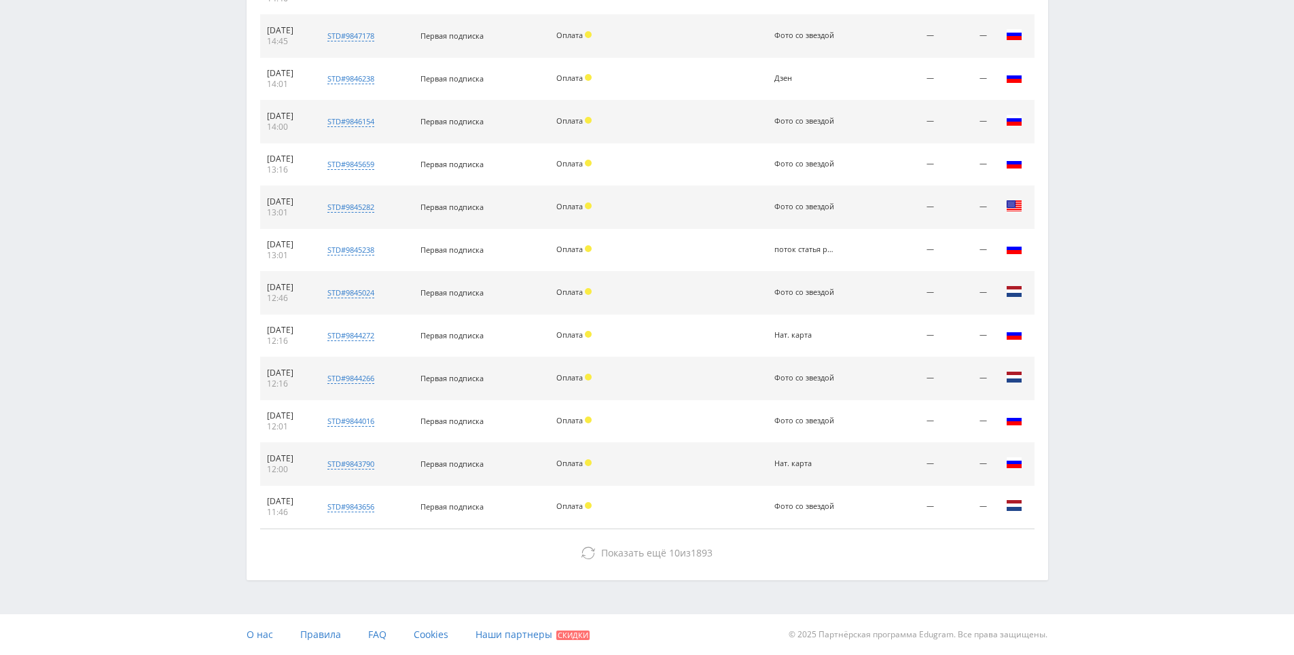
drag, startPoint x: 1082, startPoint y: 380, endPoint x: 1091, endPoint y: 518, distance: 138.2
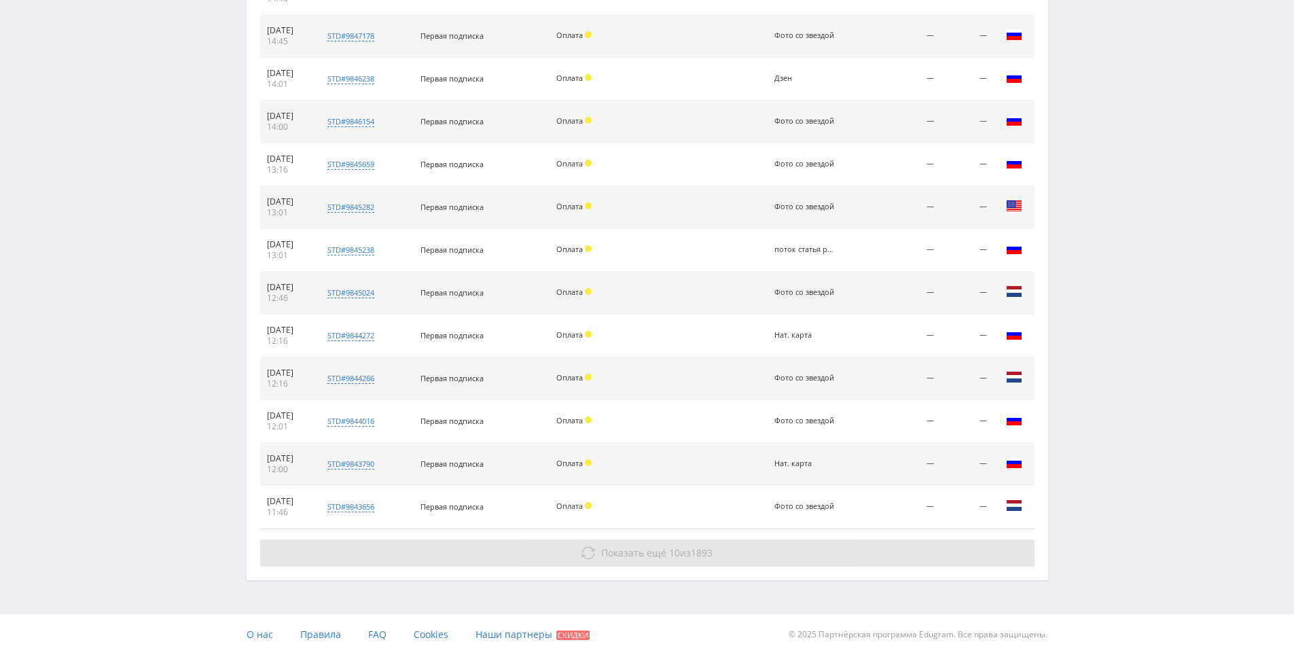
click at [853, 550] on button "Показать ещё 10 из 1893" at bounding box center [647, 553] width 775 height 27
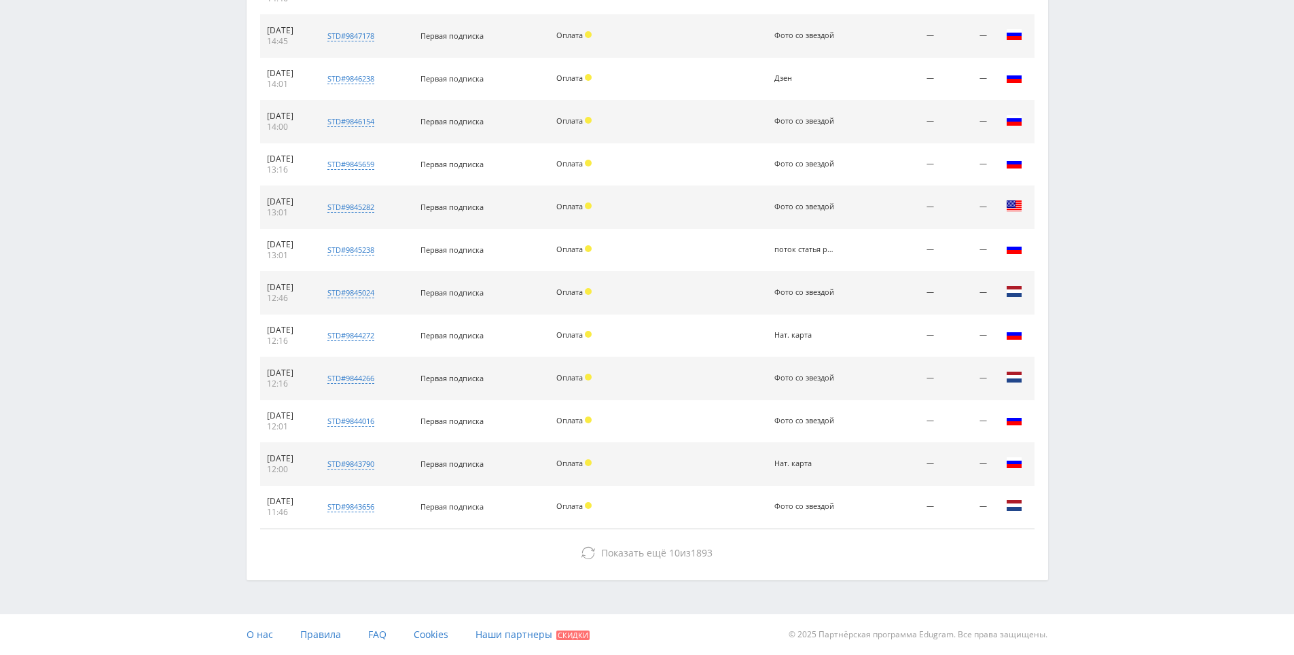
drag, startPoint x: 1089, startPoint y: 392, endPoint x: 1066, endPoint y: 322, distance: 73.7
drag, startPoint x: 1076, startPoint y: 334, endPoint x: 1084, endPoint y: 298, distance: 37.6
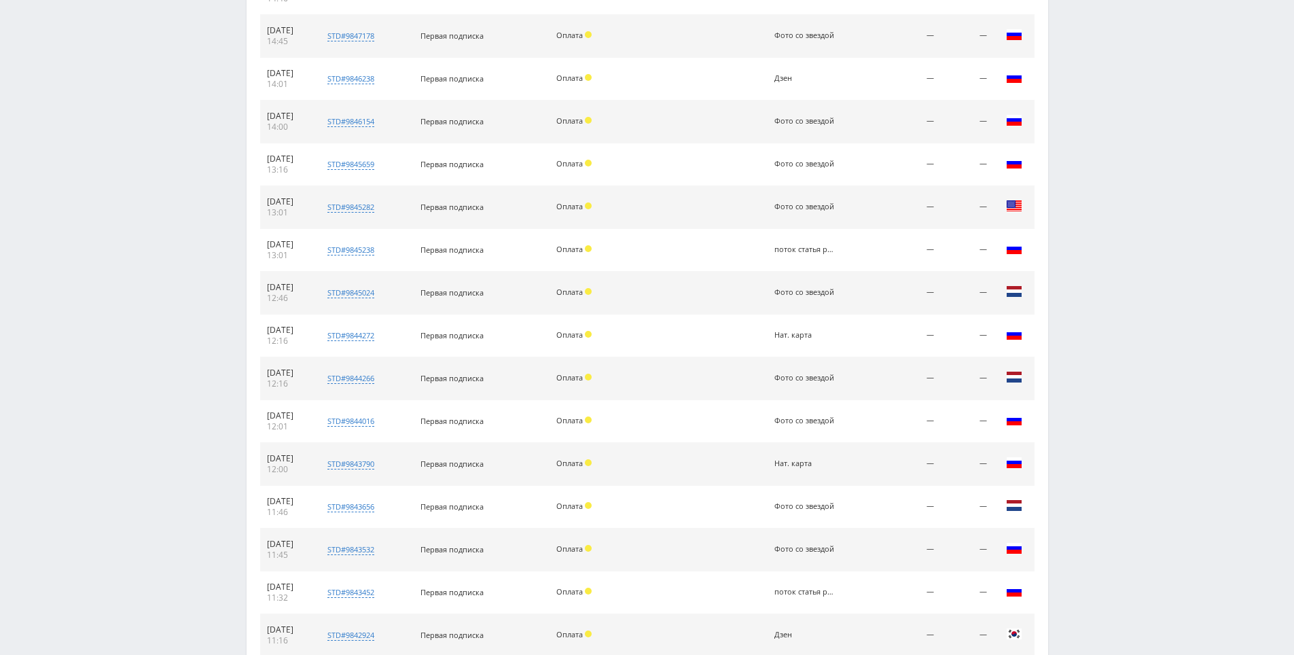
drag, startPoint x: 1084, startPoint y: 298, endPoint x: 1089, endPoint y: 313, distance: 15.9
drag, startPoint x: 1089, startPoint y: 313, endPoint x: 1085, endPoint y: 290, distance: 22.8
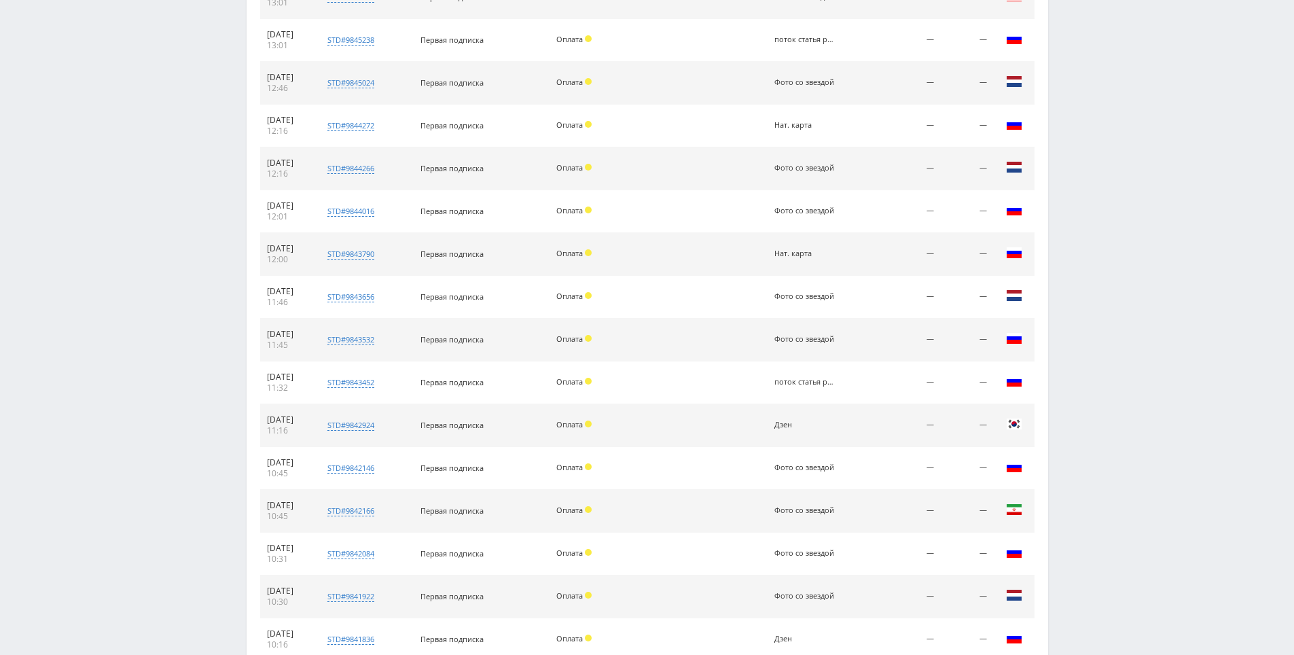
scroll to position [2584, 0]
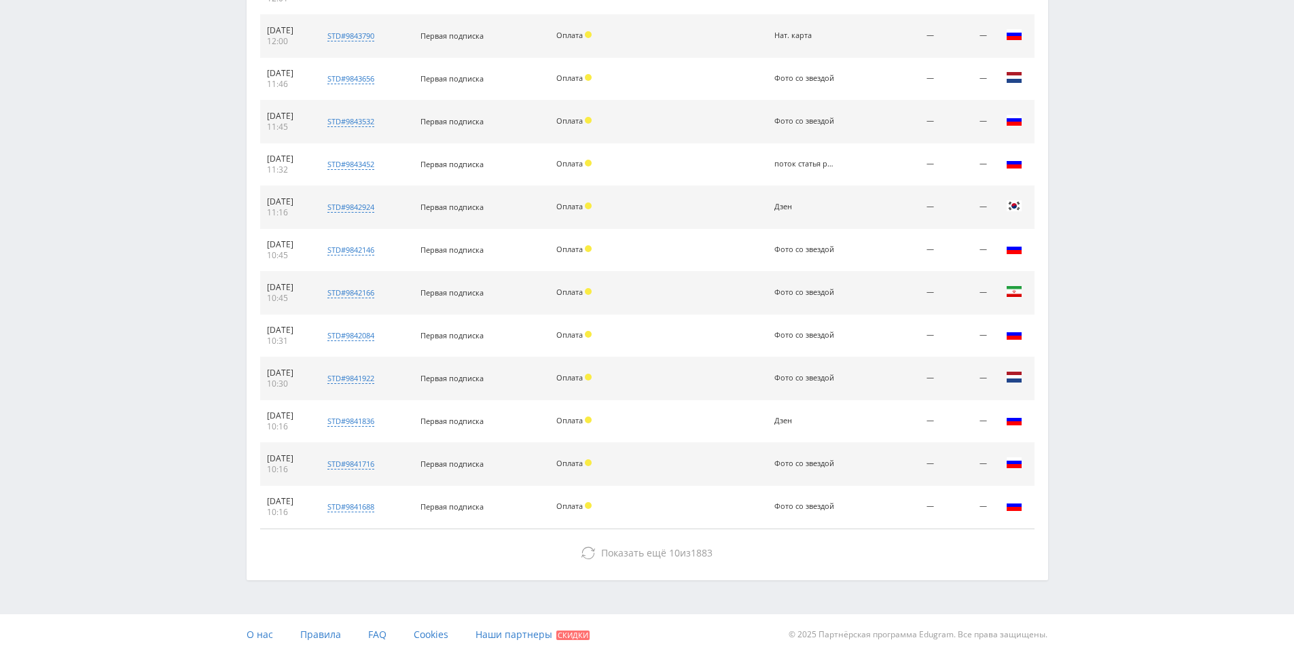
drag, startPoint x: 1116, startPoint y: 507, endPoint x: 1118, endPoint y: 514, distance: 7.6
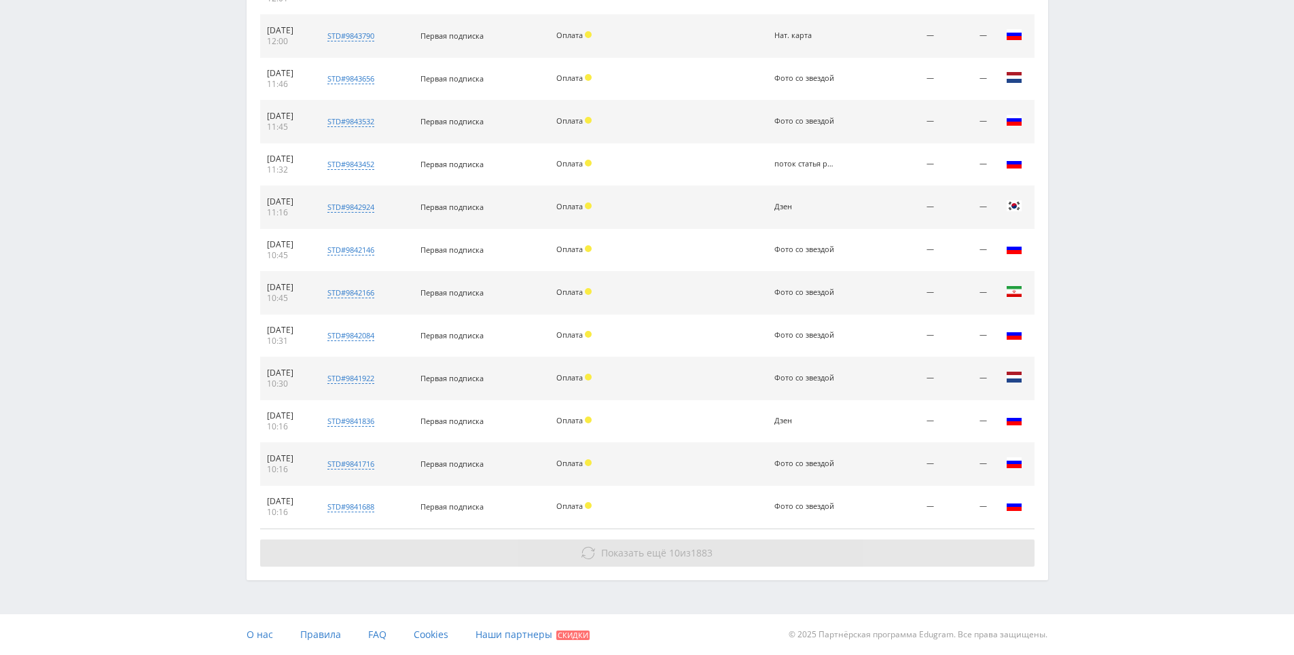
click at [962, 554] on button "Показать ещё 10 из 1883" at bounding box center [647, 553] width 775 height 27
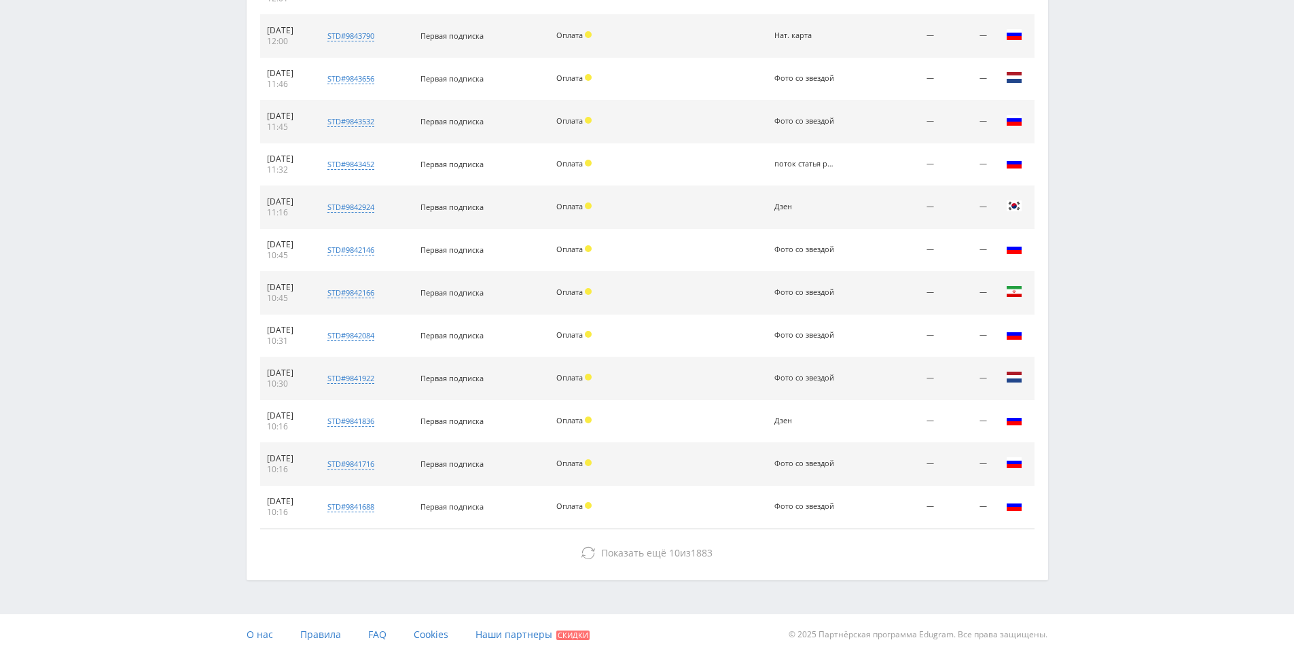
drag, startPoint x: 1105, startPoint y: 387, endPoint x: 1093, endPoint y: 324, distance: 64.2
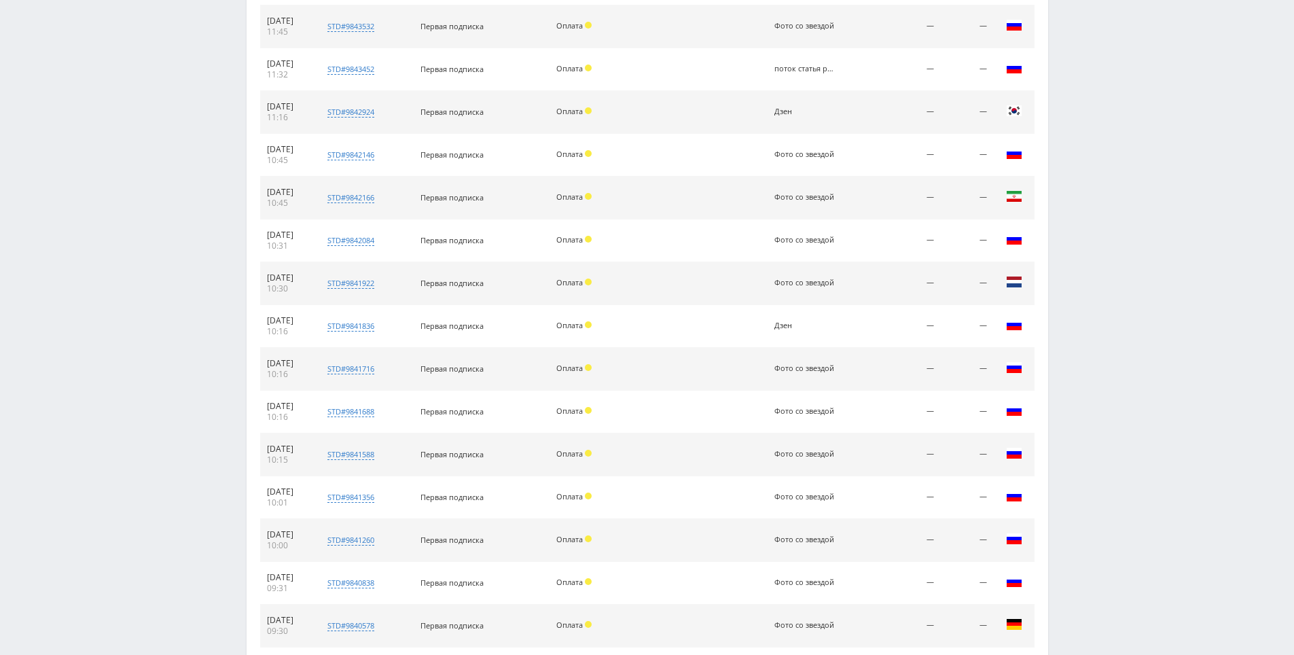
scroll to position [3012, 0]
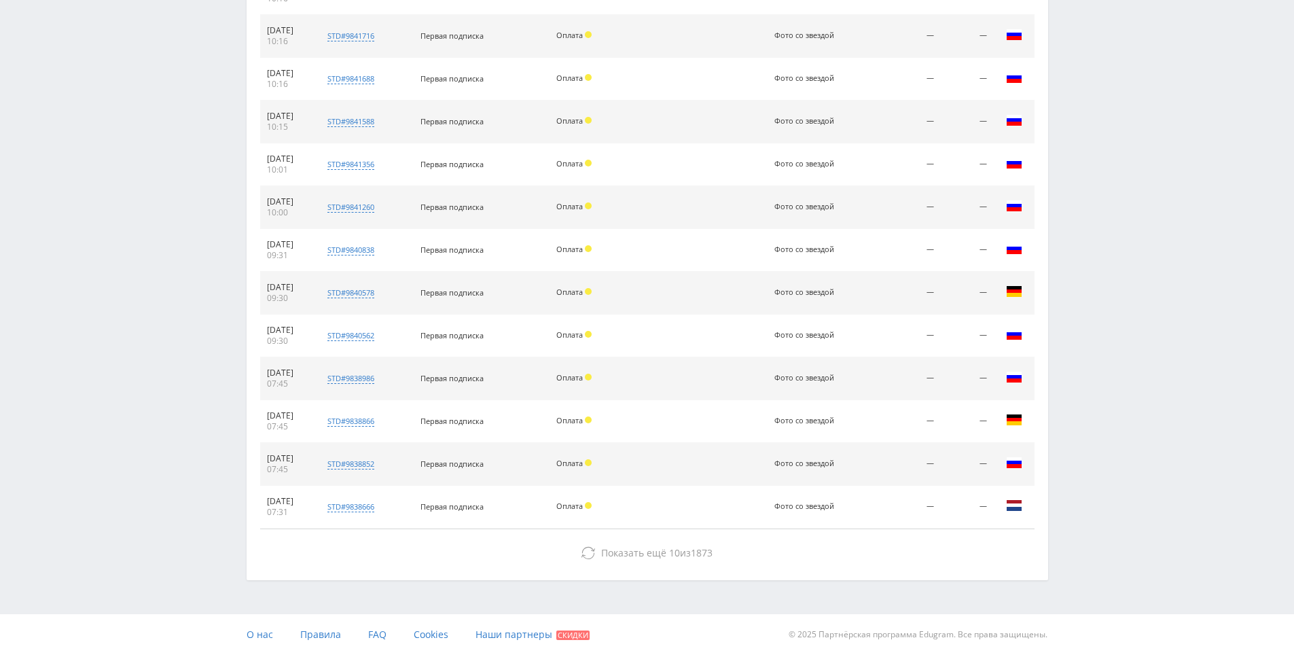
drag, startPoint x: 1096, startPoint y: 408, endPoint x: 1096, endPoint y: 536, distance: 128.4
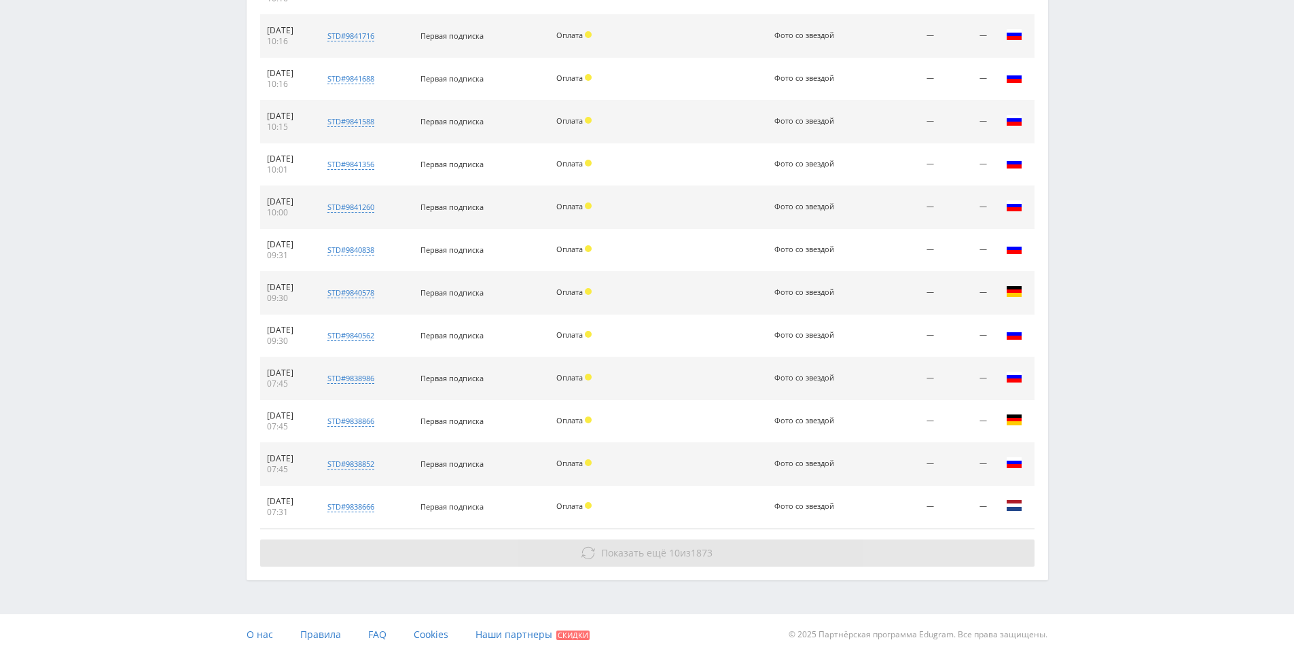
click at [979, 547] on button "Показать ещё 10 из 1873" at bounding box center [647, 553] width 775 height 27
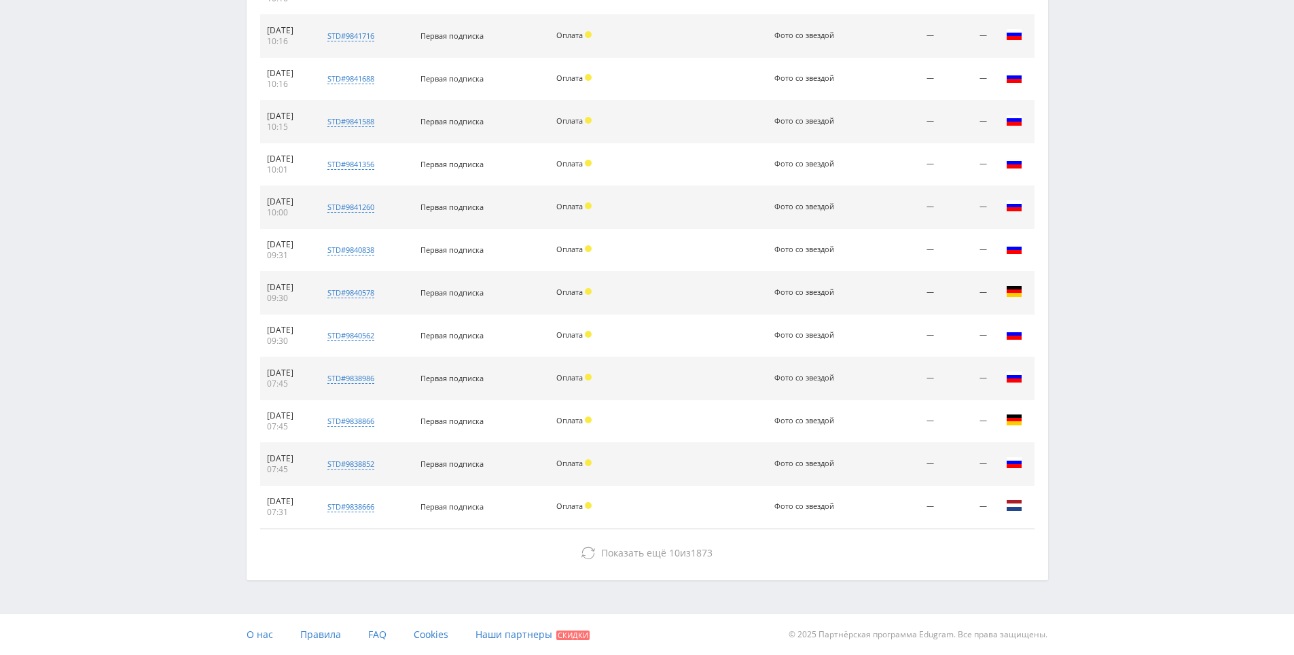
drag
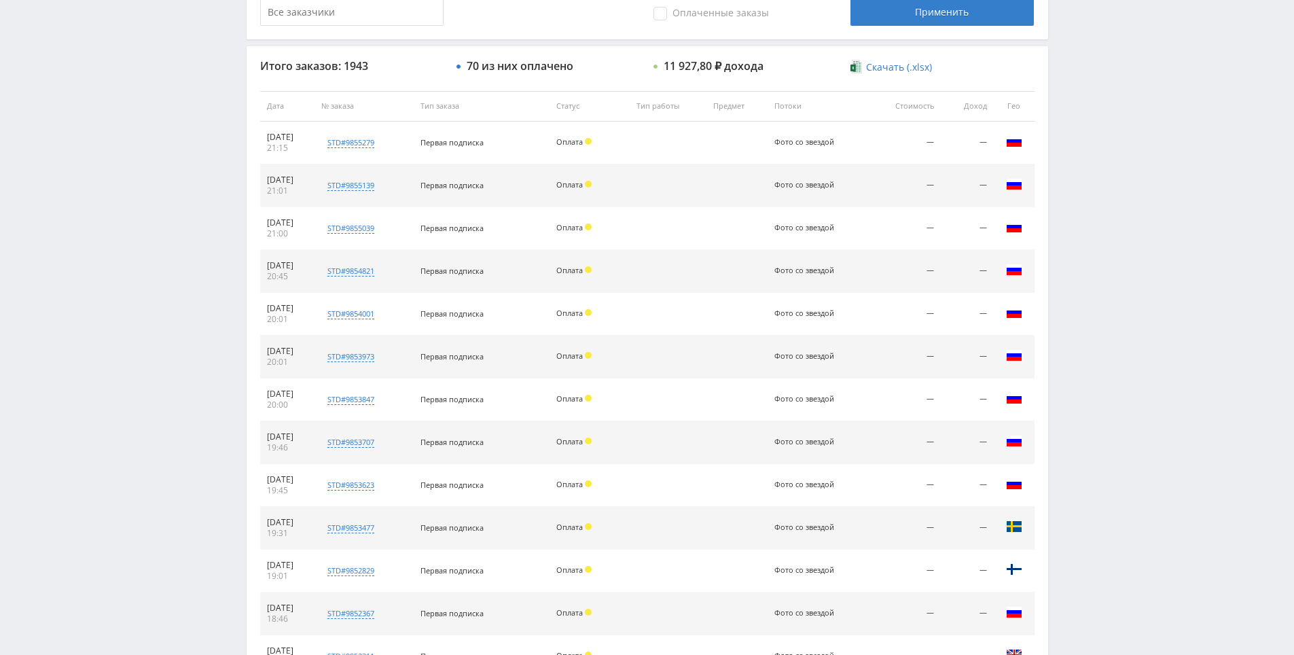
scroll to position [0, 0]
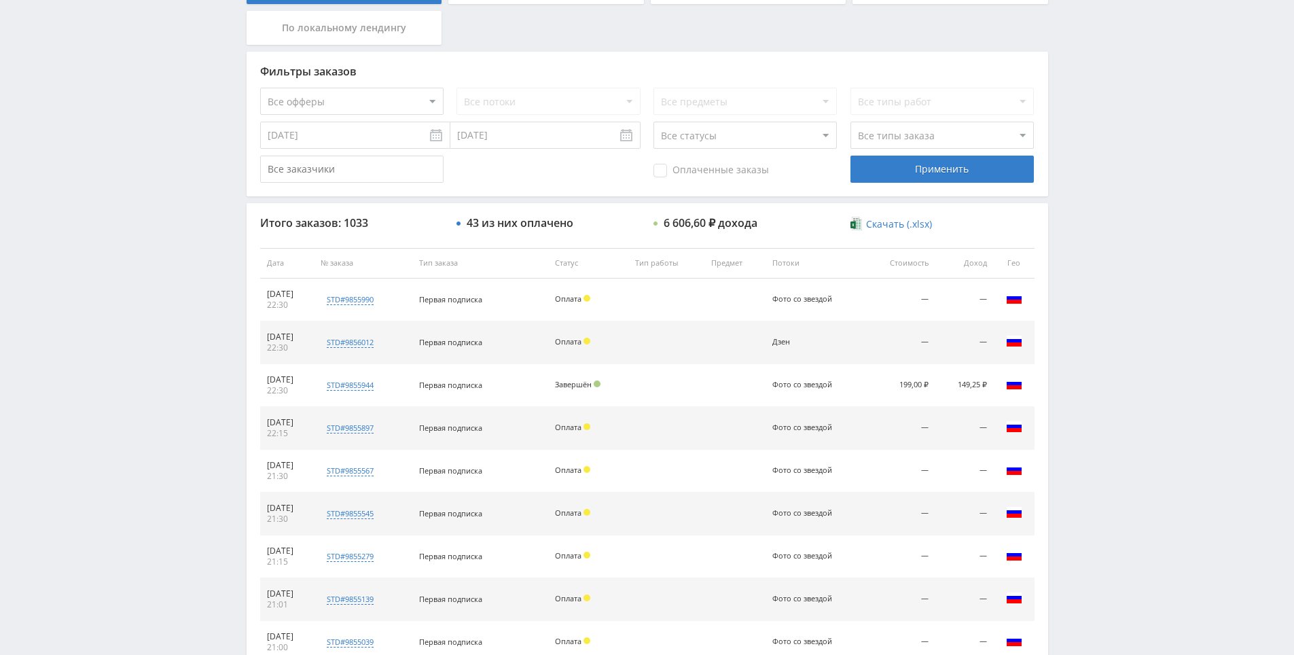
scroll to position [340, 0]
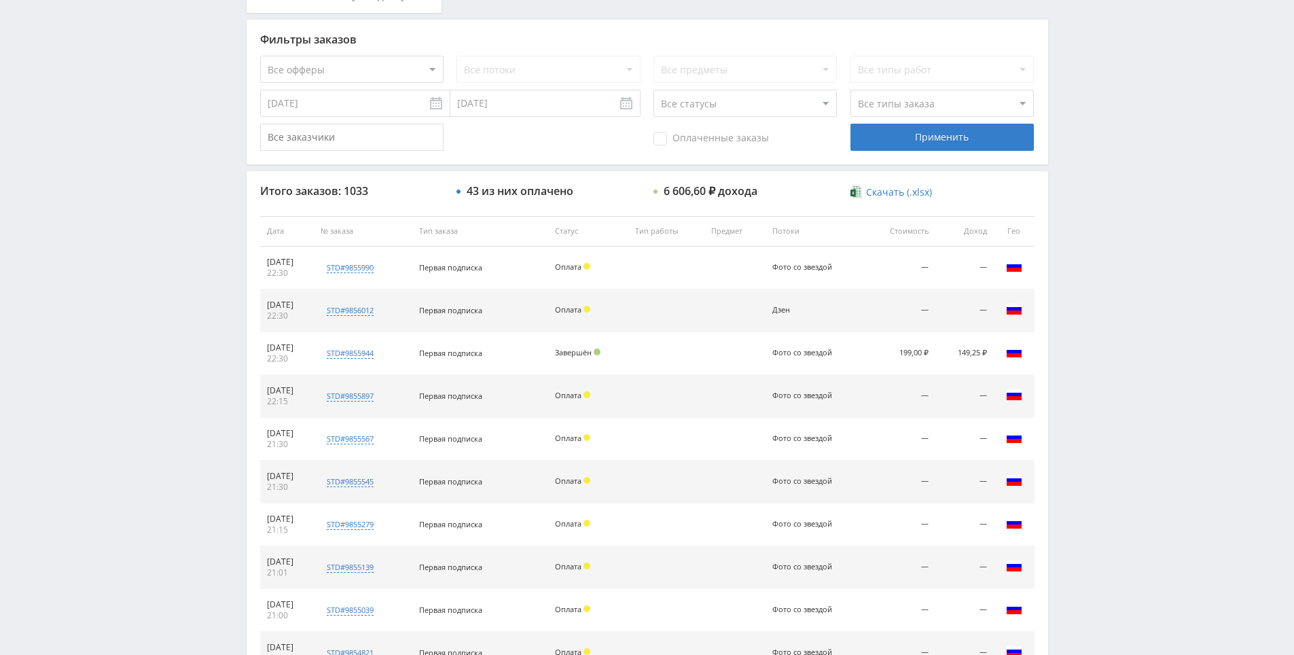
click at [1091, 266] on div "Telegram-канал Инструменты База знаний Ваш менеджер: Alex Alex Online @edugram_…" at bounding box center [647, 230] width 1294 height 1141
click at [1099, 275] on div "Telegram-канал Инструменты База знаний Ваш менеджер: Alex Alex Online @edugram_…" at bounding box center [647, 230] width 1294 height 1141
click at [1099, 196] on div "Telegram-канал Инструменты База знаний Ваш менеджер: Alex Alex Online @edugram_…" at bounding box center [647, 230] width 1294 height 1141
click at [1100, 196] on div "Telegram-канал Инструменты База знаний Ваш менеджер: Alex Alex Online @edugram_…" at bounding box center [647, 230] width 1294 height 1141
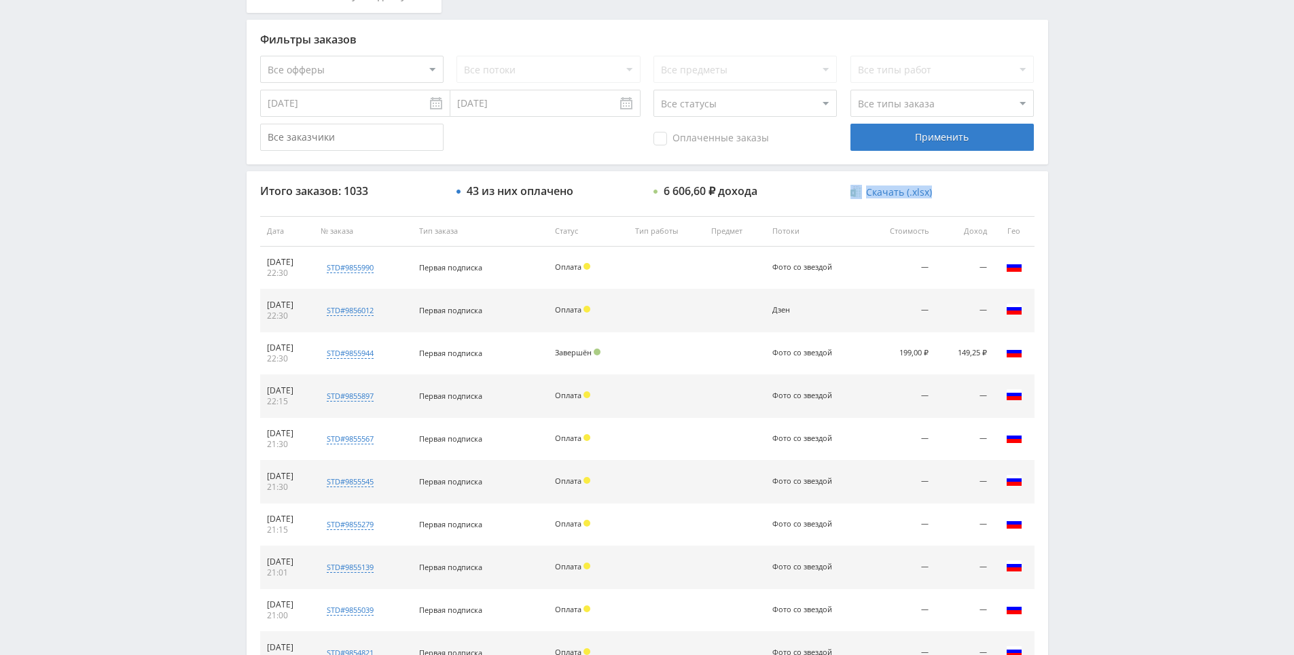
click at [1101, 196] on div "Telegram-канал Инструменты База знаний Ваш менеджер: Alex Alex Online @edugram_…" at bounding box center [647, 230] width 1294 height 1141
drag, startPoint x: 1101, startPoint y: 196, endPoint x: 1101, endPoint y: 149, distance: 46.2
click at [1101, 149] on div "Telegram-канал Инструменты База знаний Ваш менеджер: [PERSON_NAME] Alex Online …" at bounding box center [647, 230] width 1294 height 1141
click at [1102, 149] on div "Telegram-канал Инструменты База знаний Ваш менеджер: [PERSON_NAME] Alex Online …" at bounding box center [647, 230] width 1294 height 1141
drag, startPoint x: 1102, startPoint y: 149, endPoint x: 1092, endPoint y: 101, distance: 49.2
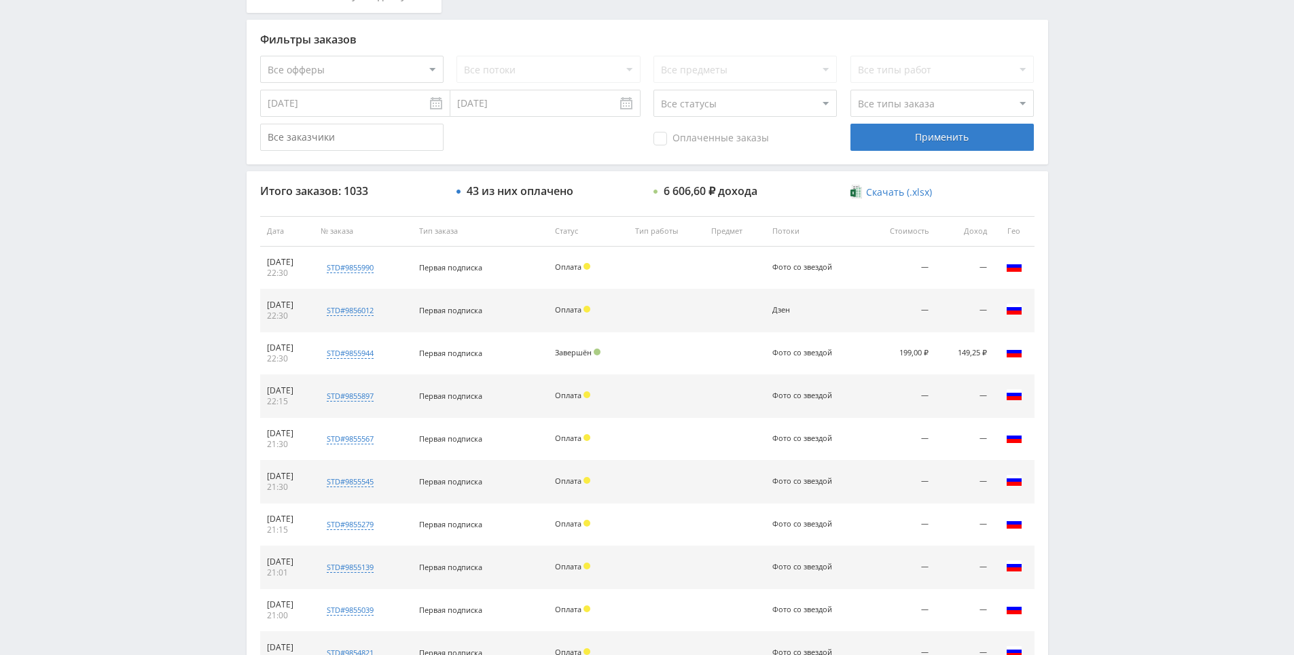
click at [1095, 103] on div "Telegram-канал Инструменты База знаний Ваш менеджер: [PERSON_NAME] Alex Online …" at bounding box center [647, 230] width 1294 height 1141
drag, startPoint x: 1095, startPoint y: 103, endPoint x: 1074, endPoint y: 51, distance: 55.5
click at [1076, 55] on div "Telegram-канал Инструменты База знаний Ваш менеджер: [PERSON_NAME] Alex Online …" at bounding box center [647, 230] width 1294 height 1141
drag, startPoint x: 1093, startPoint y: 135, endPoint x: 1083, endPoint y: 86, distance: 49.3
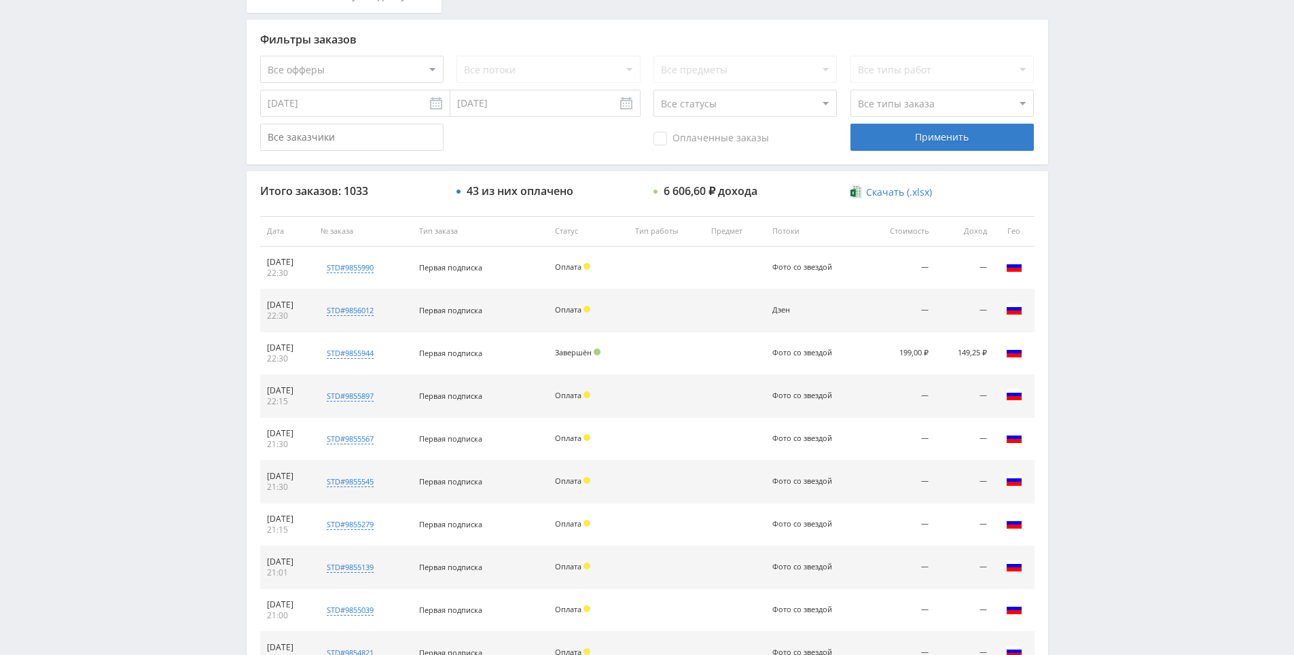
click at [1092, 134] on div "Telegram-канал Инструменты База знаний Ваш менеджер: [PERSON_NAME] Alex Online …" at bounding box center [647, 230] width 1294 height 1141
click at [1083, 86] on div "Telegram-канал Инструменты База знаний Ваш менеджер: [PERSON_NAME] Alex Online …" at bounding box center [647, 230] width 1294 height 1141
click at [1090, 92] on div "Telegram-канал Инструменты База знаний Ваш менеджер: [PERSON_NAME] Alex Online …" at bounding box center [647, 230] width 1294 height 1141
drag, startPoint x: 1090, startPoint y: 92, endPoint x: 1076, endPoint y: 72, distance: 24.5
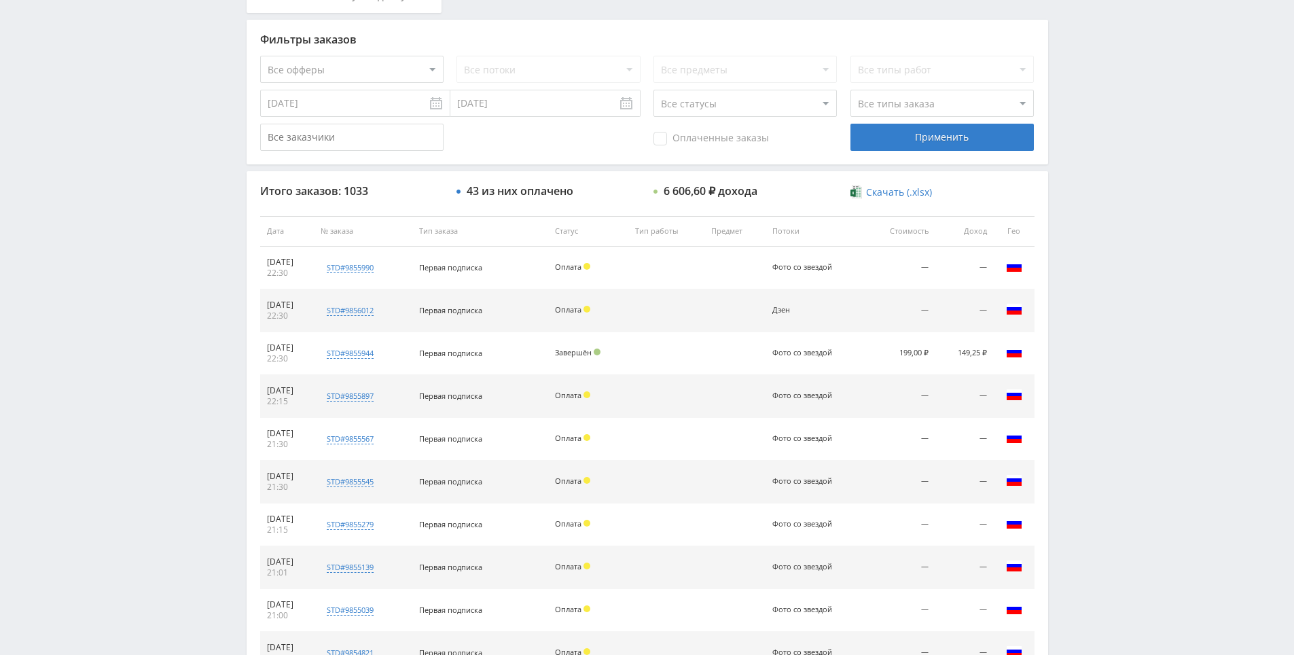
click at [1076, 72] on div "Telegram-канал Инструменты База знаний Ваш менеджер: [PERSON_NAME] Alex Online …" at bounding box center [647, 230] width 1294 height 1141
click at [1080, 74] on div "Telegram-канал Инструменты База знаний Ваш менеджер: [PERSON_NAME] Alex Online …" at bounding box center [647, 230] width 1294 height 1141
click at [1081, 75] on div "Telegram-канал Инструменты База знаний Ваш менеджер: [PERSON_NAME] Alex Online …" at bounding box center [647, 230] width 1294 height 1141
drag, startPoint x: 1081, startPoint y: 75, endPoint x: 1068, endPoint y: 49, distance: 29.2
click at [1068, 49] on div "Telegram-канал Инструменты База знаний Ваш менеджер: [PERSON_NAME] Alex Online …" at bounding box center [647, 230] width 1294 height 1141
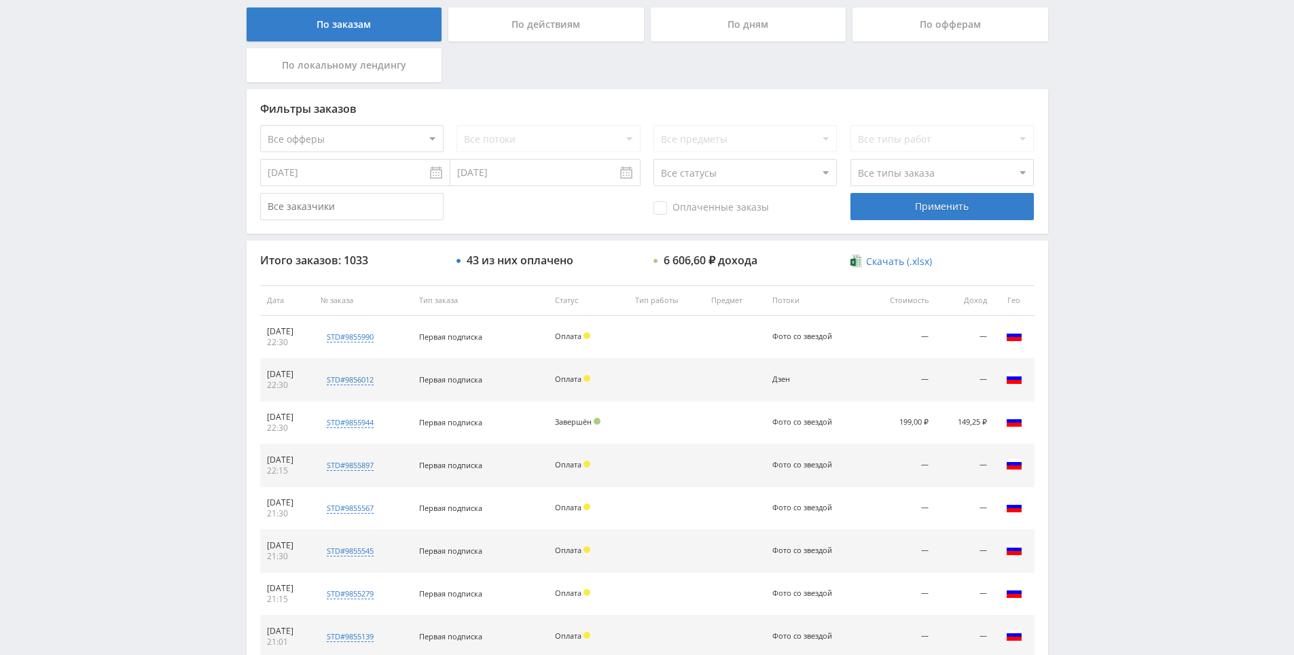
scroll to position [34, 0]
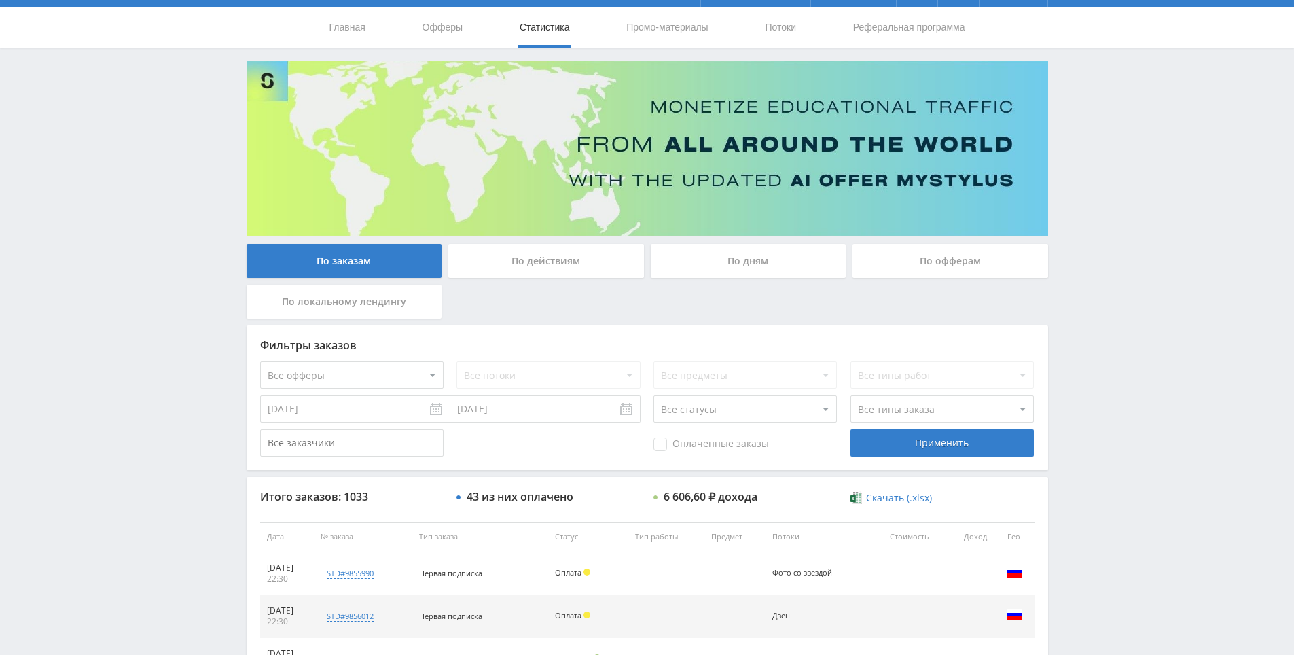
drag, startPoint x: 1174, startPoint y: 386, endPoint x: 1130, endPoint y: 262, distance: 131.7
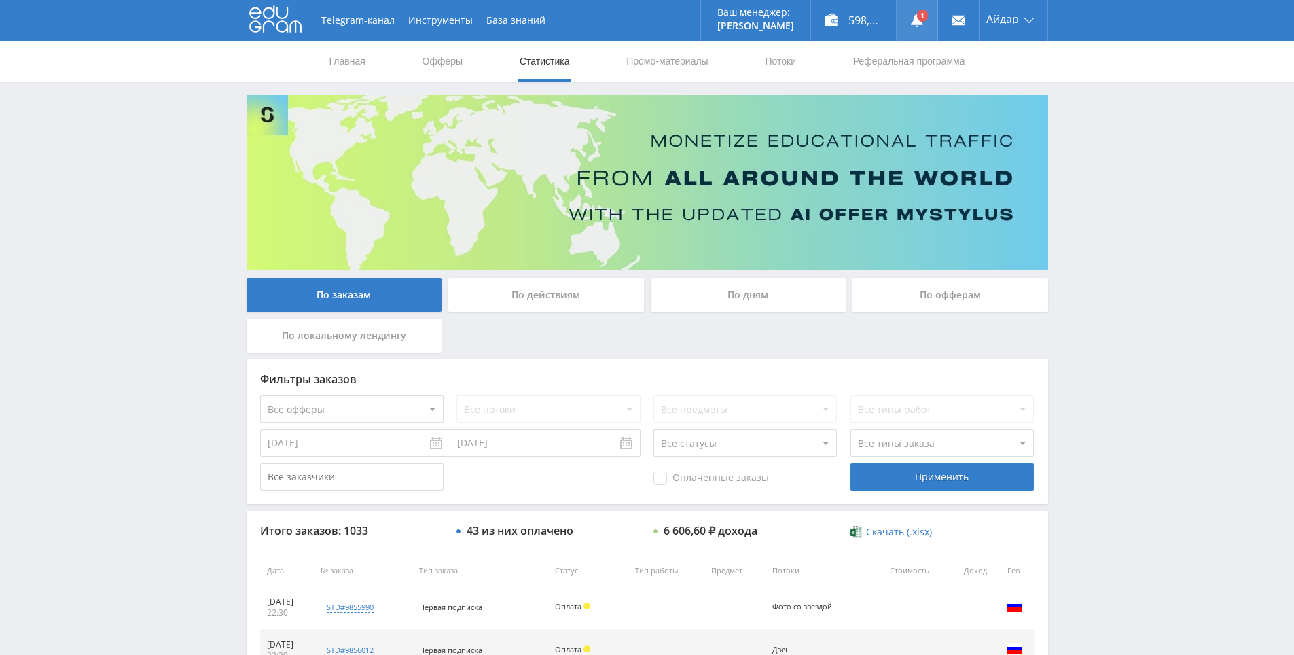
click at [914, 22] on use at bounding box center [917, 21] width 12 height 14
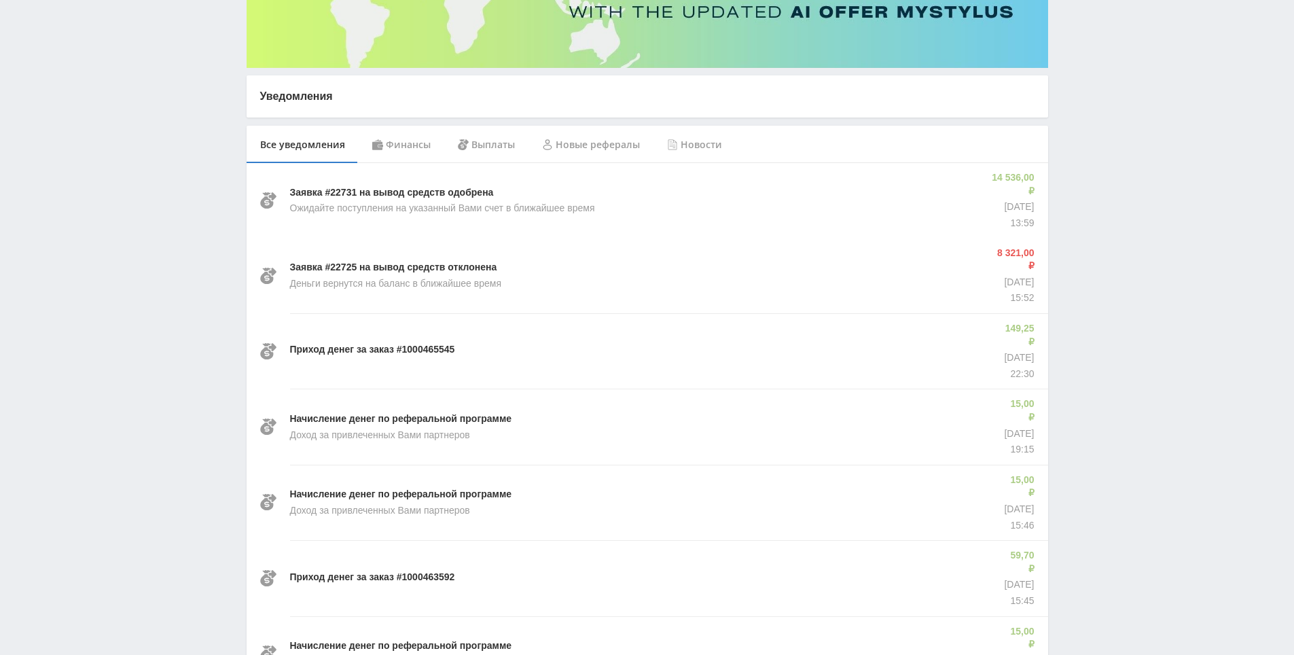
scroll to position [204, 0]
drag, startPoint x: 1125, startPoint y: 236, endPoint x: 1110, endPoint y: 171, distance: 66.3
click at [1110, 171] on div "Telegram-канал Инструменты База знаний Ваш менеджер: Alex Alex Online @edugram_…" at bounding box center [647, 596] width 1294 height 1601
click at [1109, 119] on div "Telegram-канал Инструменты База знаний Ваш менеджер: Alex Alex Online @edugram_…" at bounding box center [647, 596] width 1294 height 1601
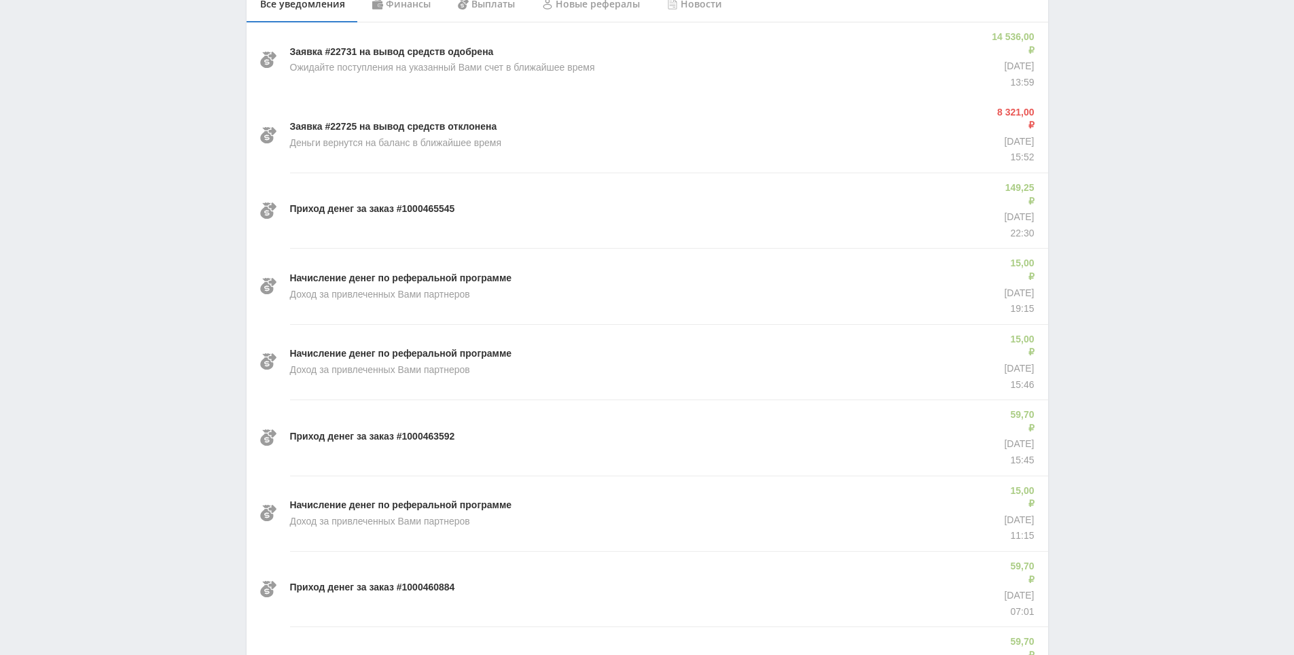
scroll to position [372, 0]
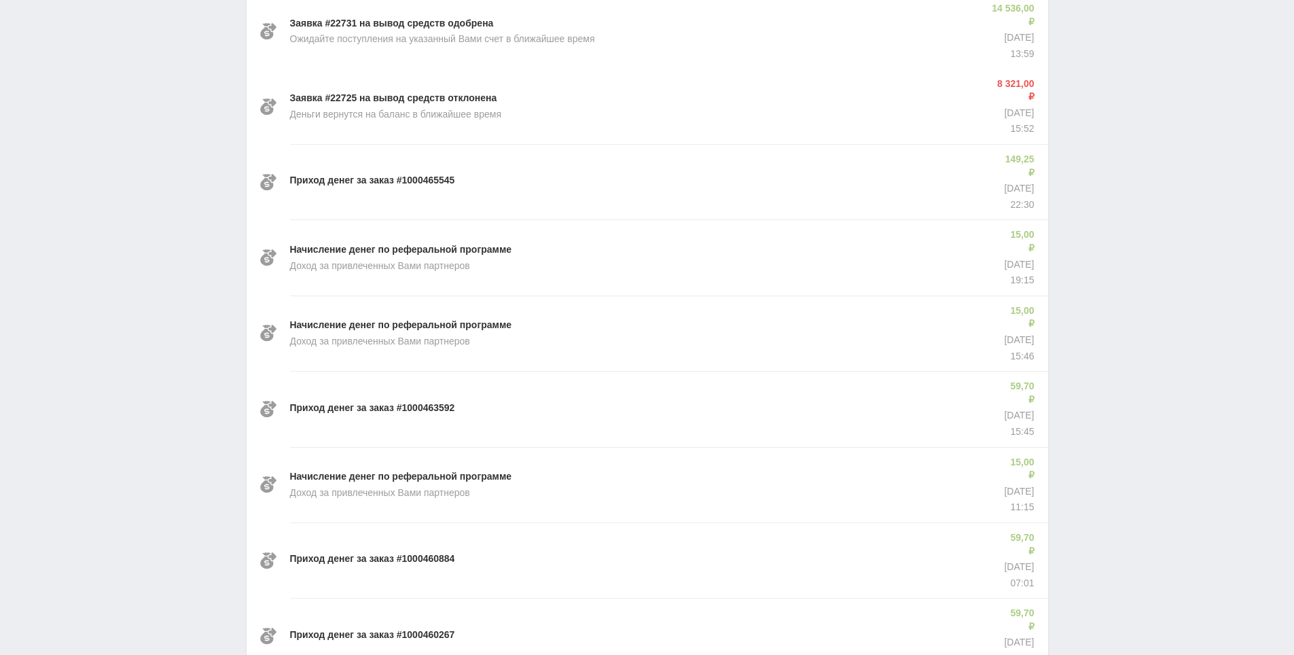
drag, startPoint x: 1109, startPoint y: 119, endPoint x: 1115, endPoint y: 155, distance: 36.5
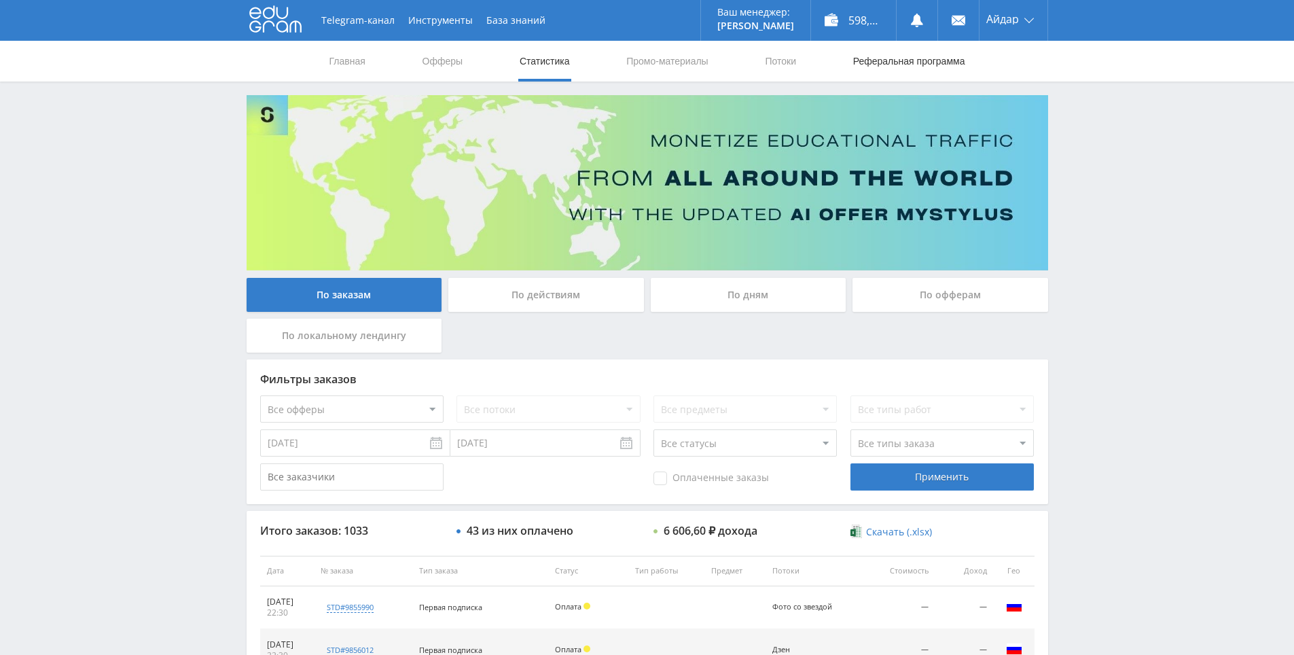
click at [930, 57] on link "Реферальная программа" at bounding box center [909, 61] width 115 height 41
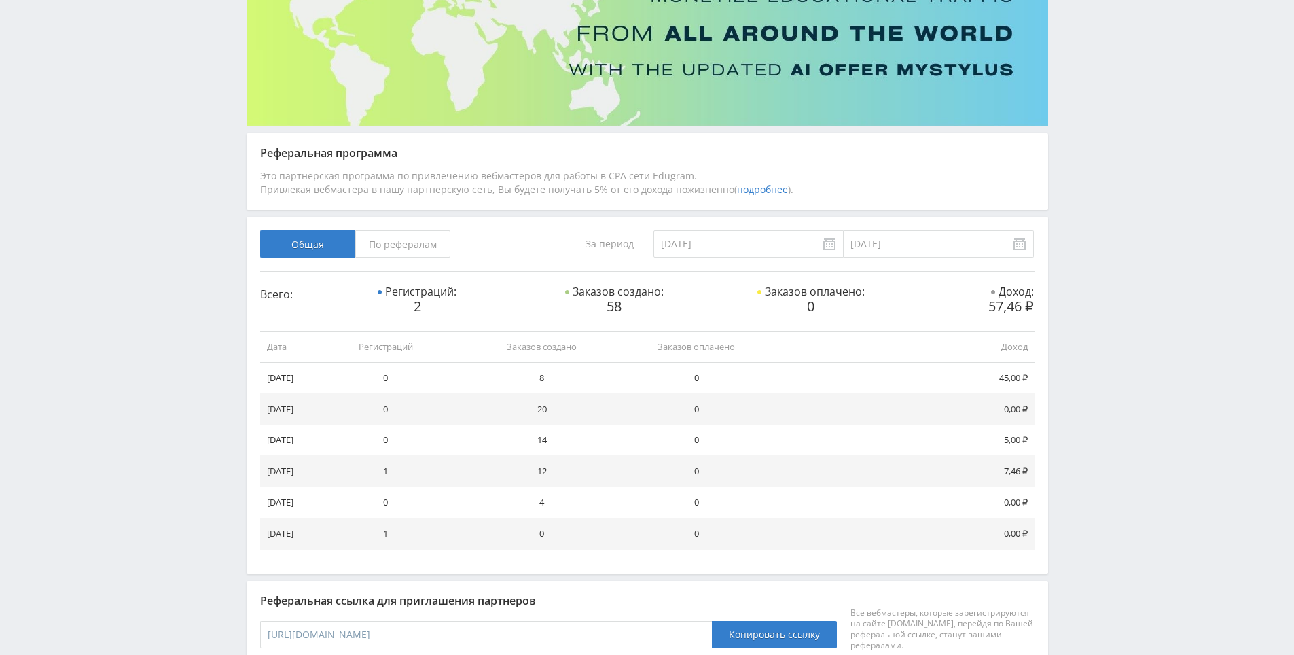
drag, startPoint x: 623, startPoint y: 443, endPoint x: 621, endPoint y: 470, distance: 26.6
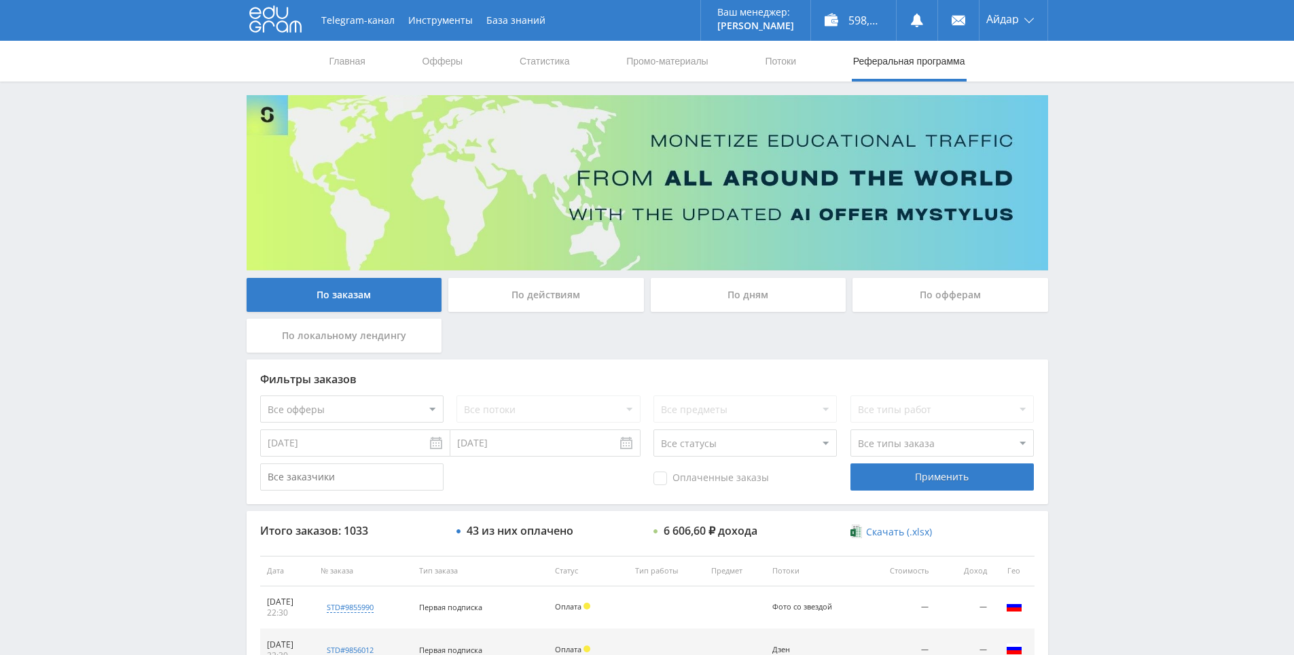
drag, startPoint x: 1096, startPoint y: 107, endPoint x: 1095, endPoint y: 87, distance: 19.7
click at [1096, 107] on div "Telegram-канал Инструменты База знаний Ваш менеджер: [PERSON_NAME] Alex Online …" at bounding box center [647, 570] width 1294 height 1141
click at [111, 228] on div "Telegram-канал Инструменты База знаний Ваш менеджер: [PERSON_NAME] Alex Online …" at bounding box center [647, 570] width 1294 height 1141
